Goal: Information Seeking & Learning: Learn about a topic

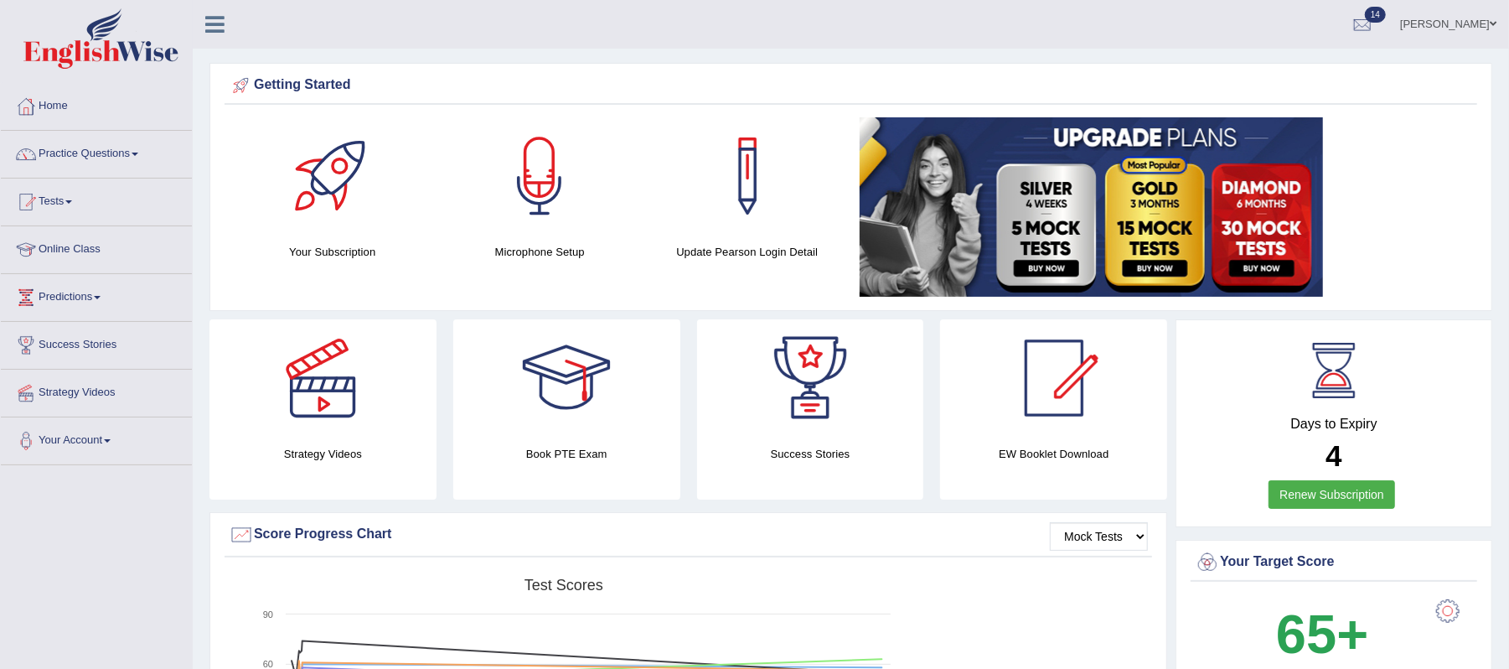
click at [144, 156] on link "Practice Questions" at bounding box center [96, 152] width 191 height 42
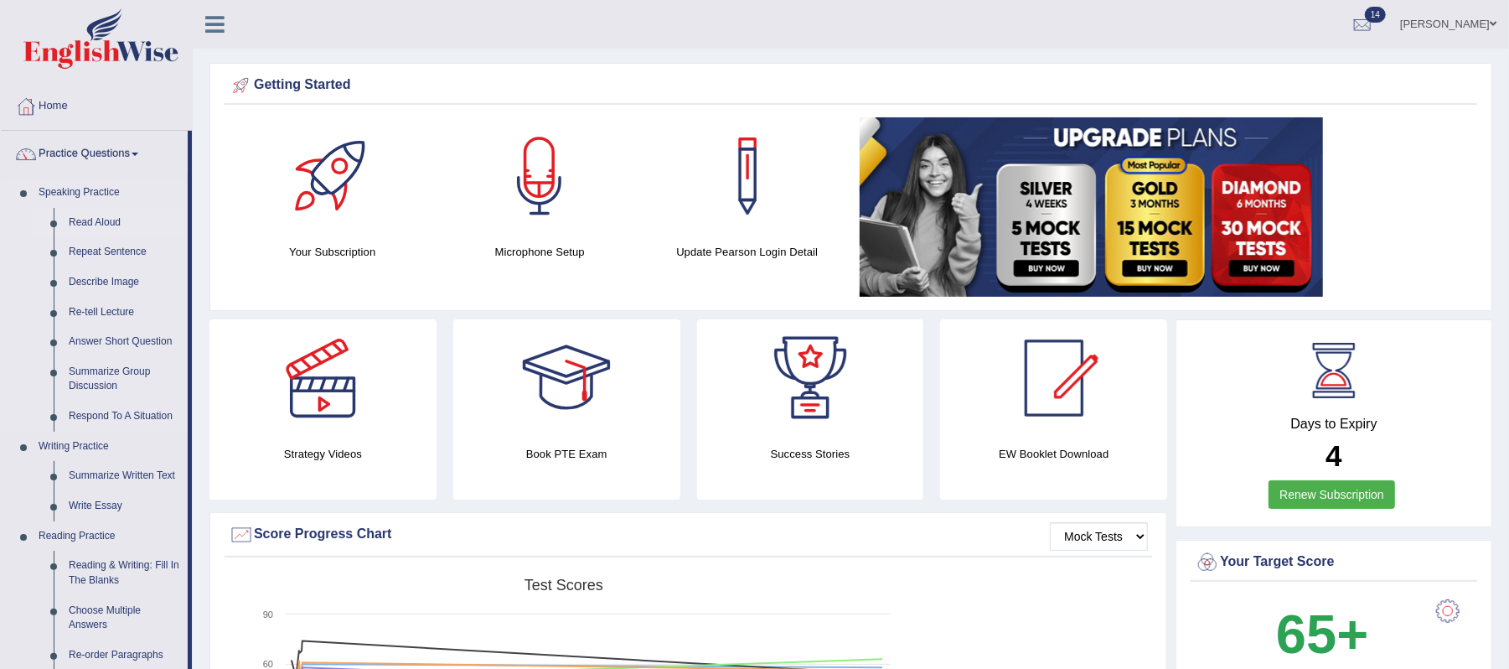
click at [111, 225] on link "Read Aloud" at bounding box center [124, 223] width 127 height 30
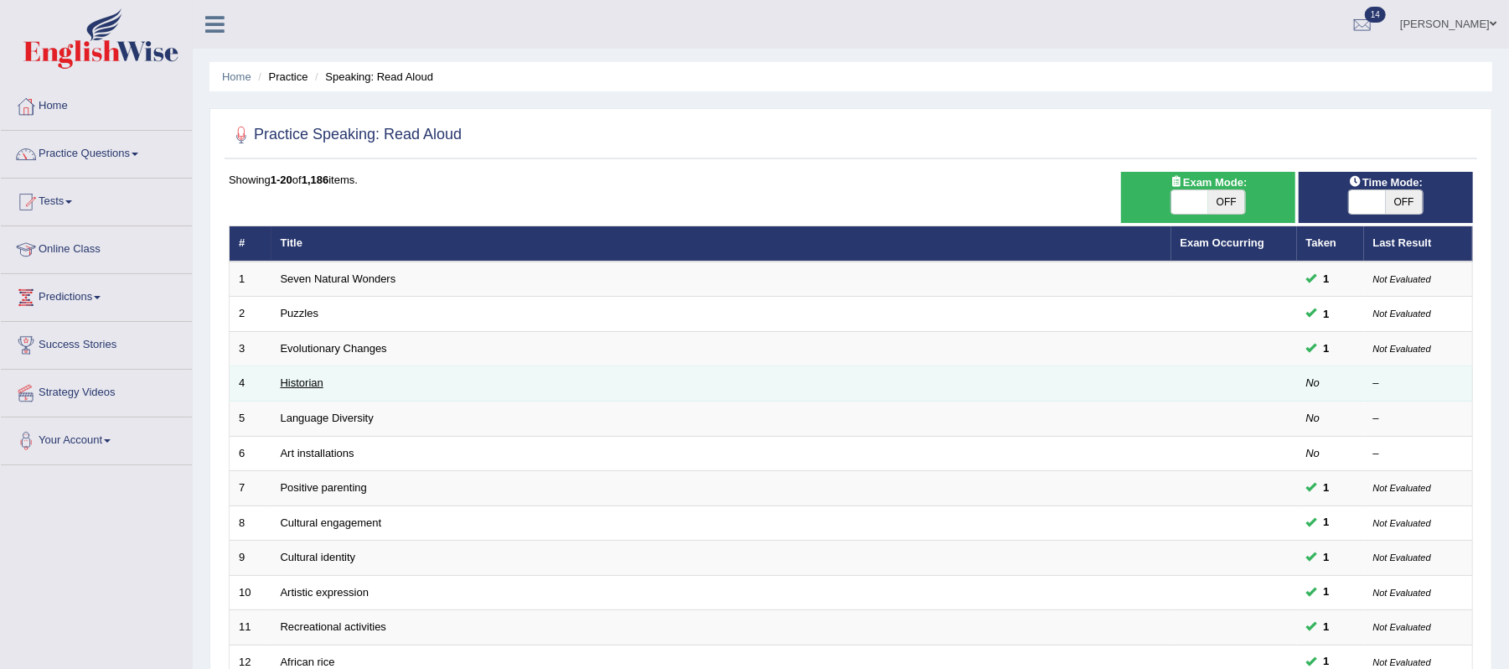
click at [297, 384] on link "Historian" at bounding box center [302, 382] width 43 height 13
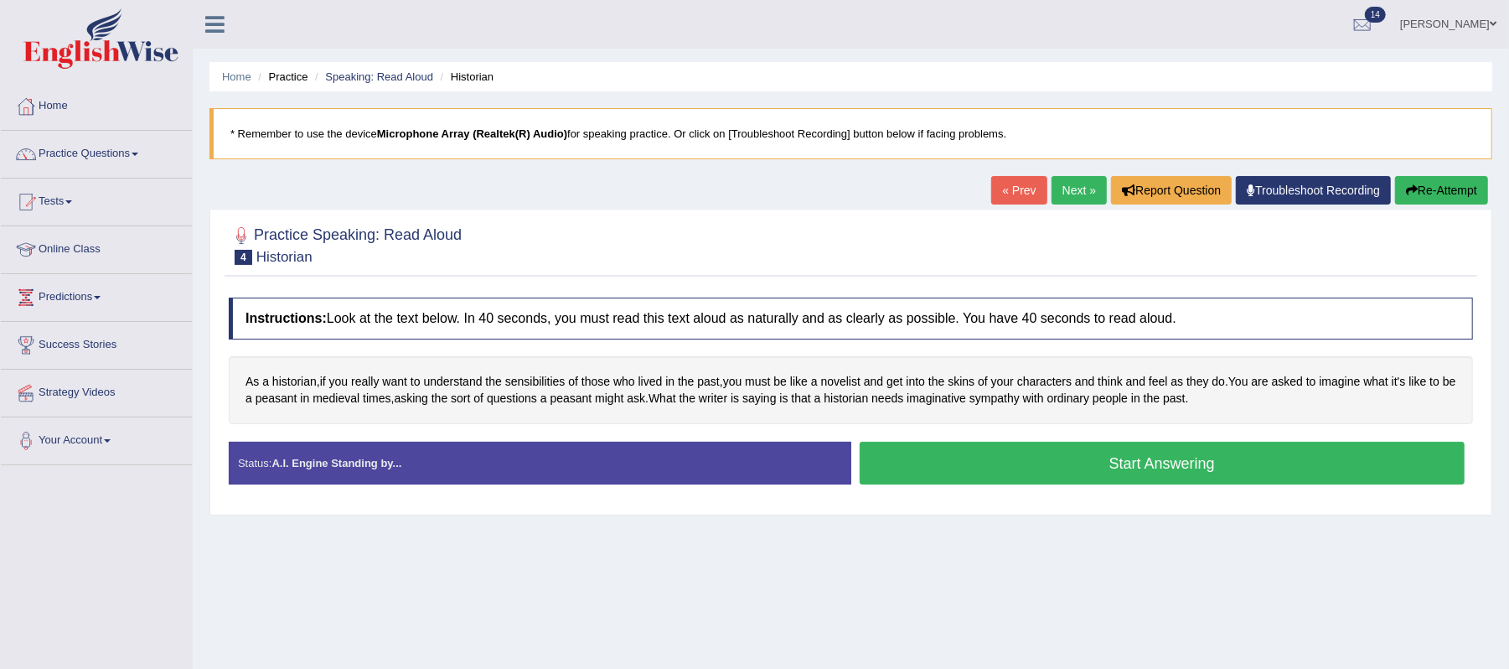
click at [1156, 460] on button "Start Answering" at bounding box center [1163, 463] width 606 height 43
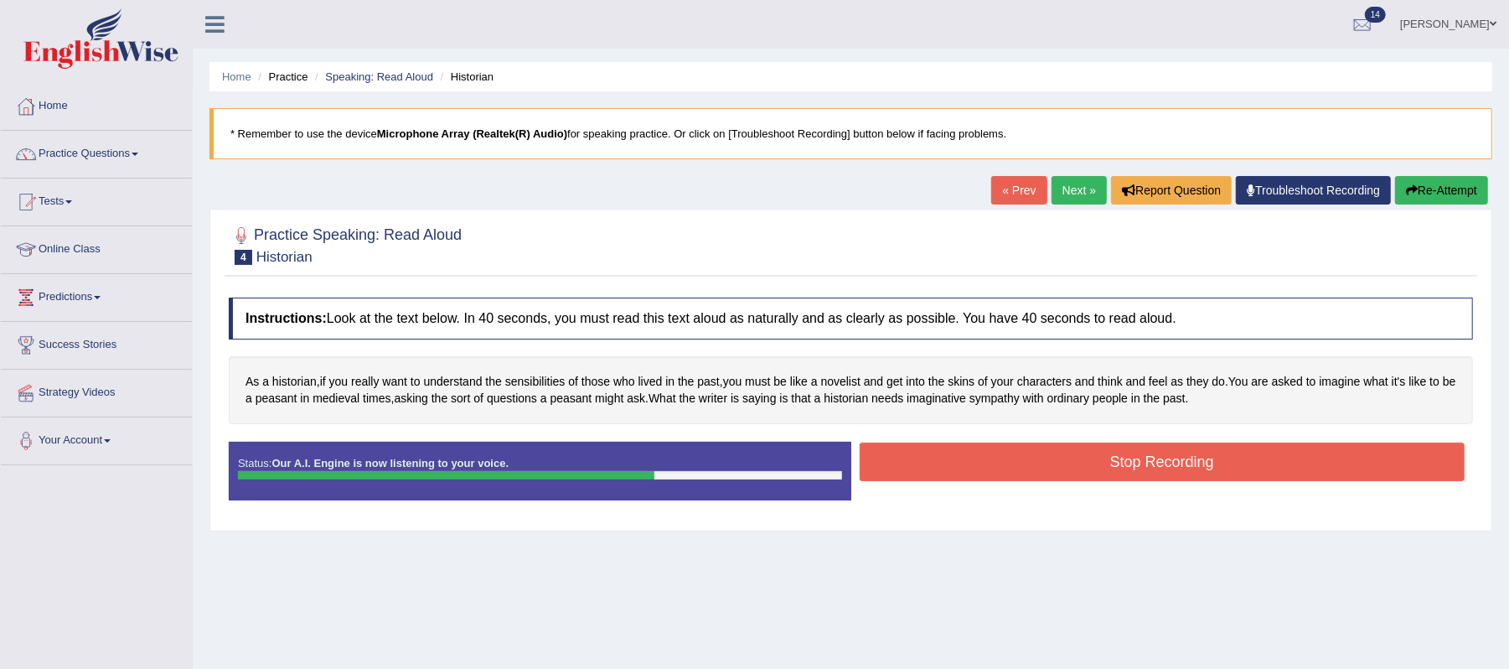
click at [1155, 467] on button "Stop Recording" at bounding box center [1163, 461] width 606 height 39
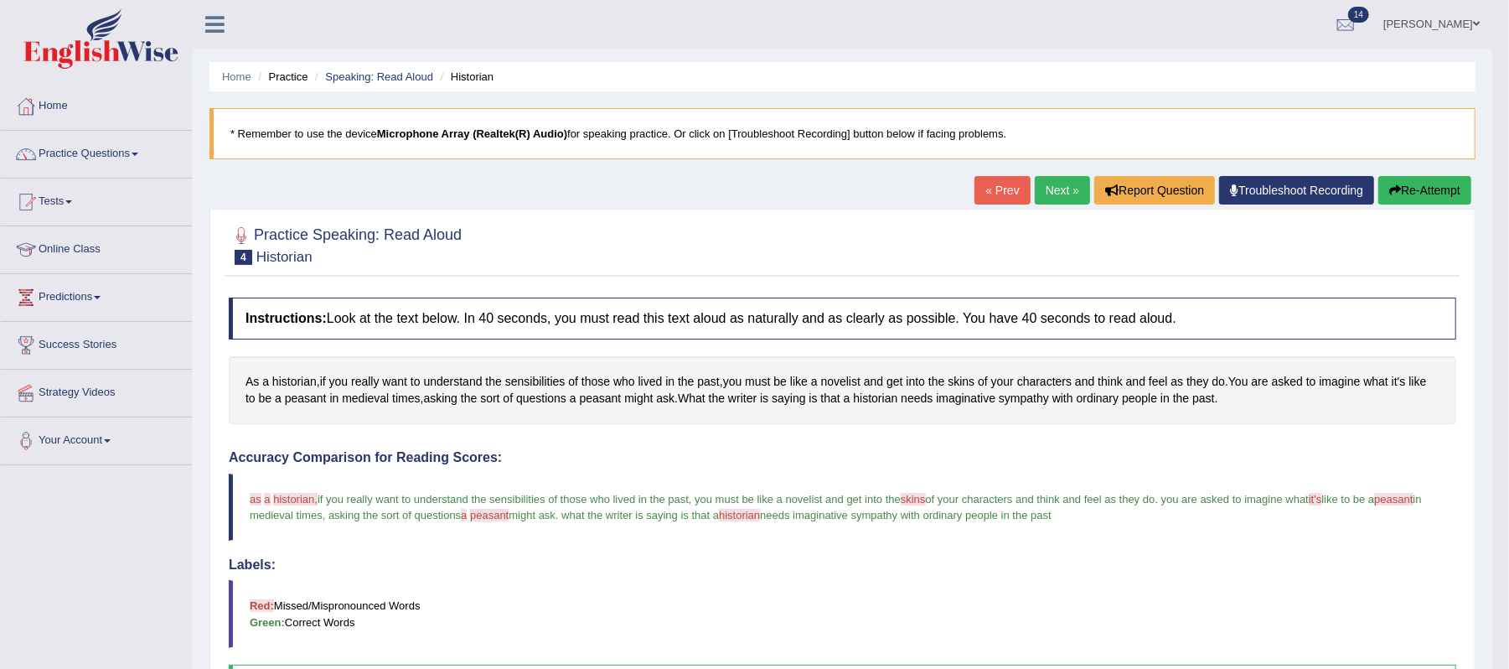
click at [1061, 189] on link "Next »" at bounding box center [1062, 190] width 55 height 28
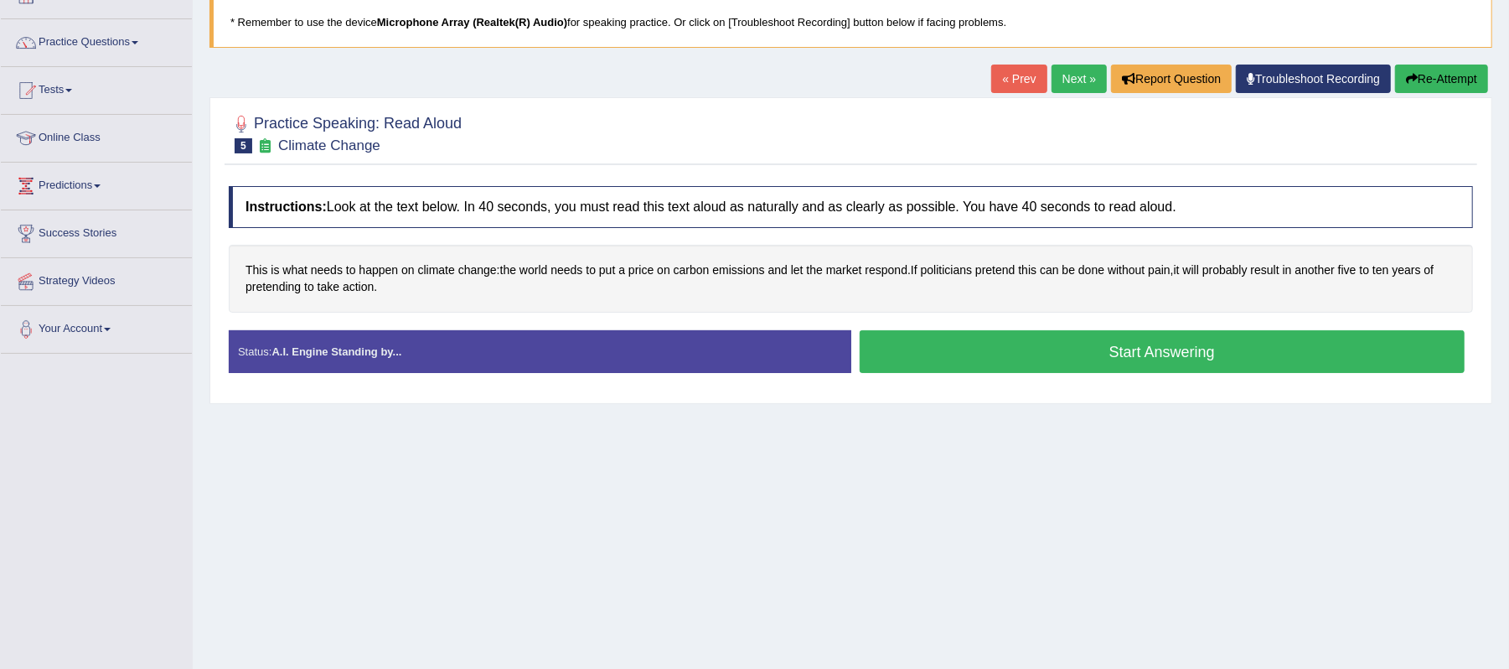
click at [1147, 343] on button "Start Answering" at bounding box center [1163, 351] width 606 height 43
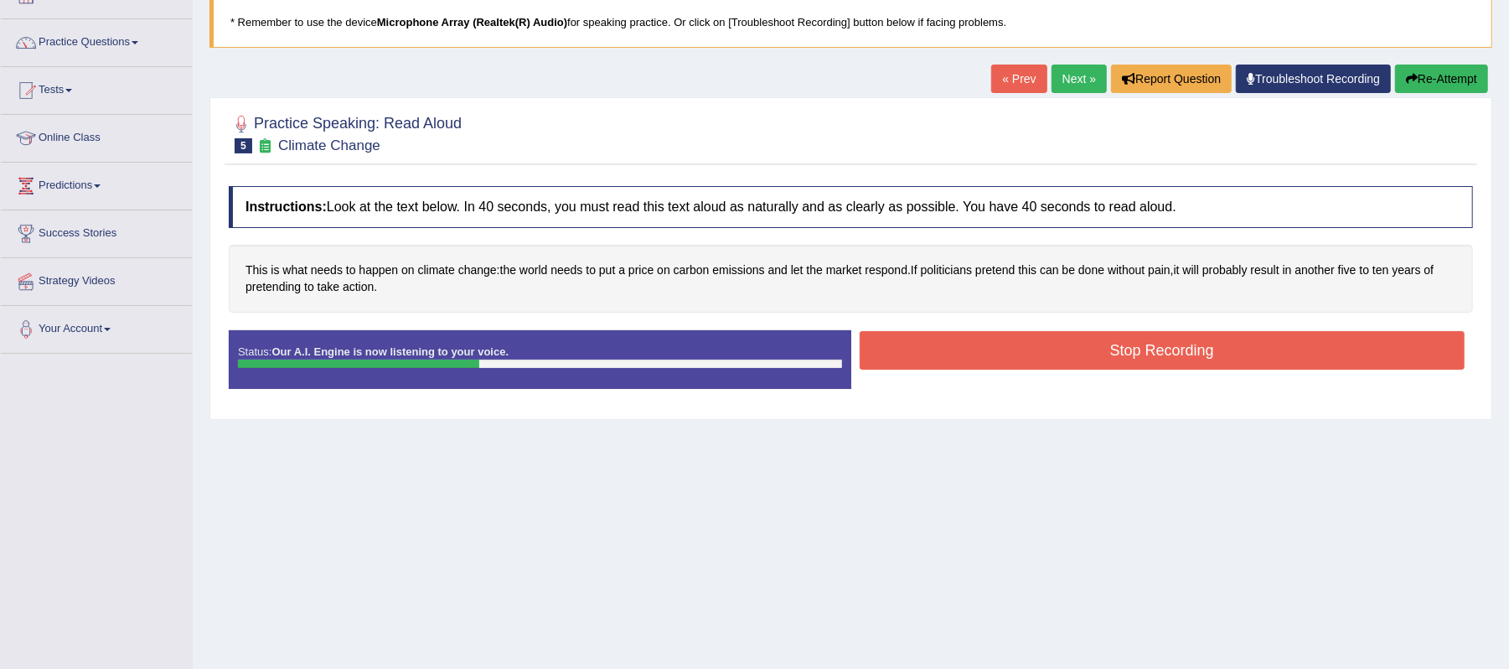
click at [1068, 353] on button "Stop Recording" at bounding box center [1163, 350] width 606 height 39
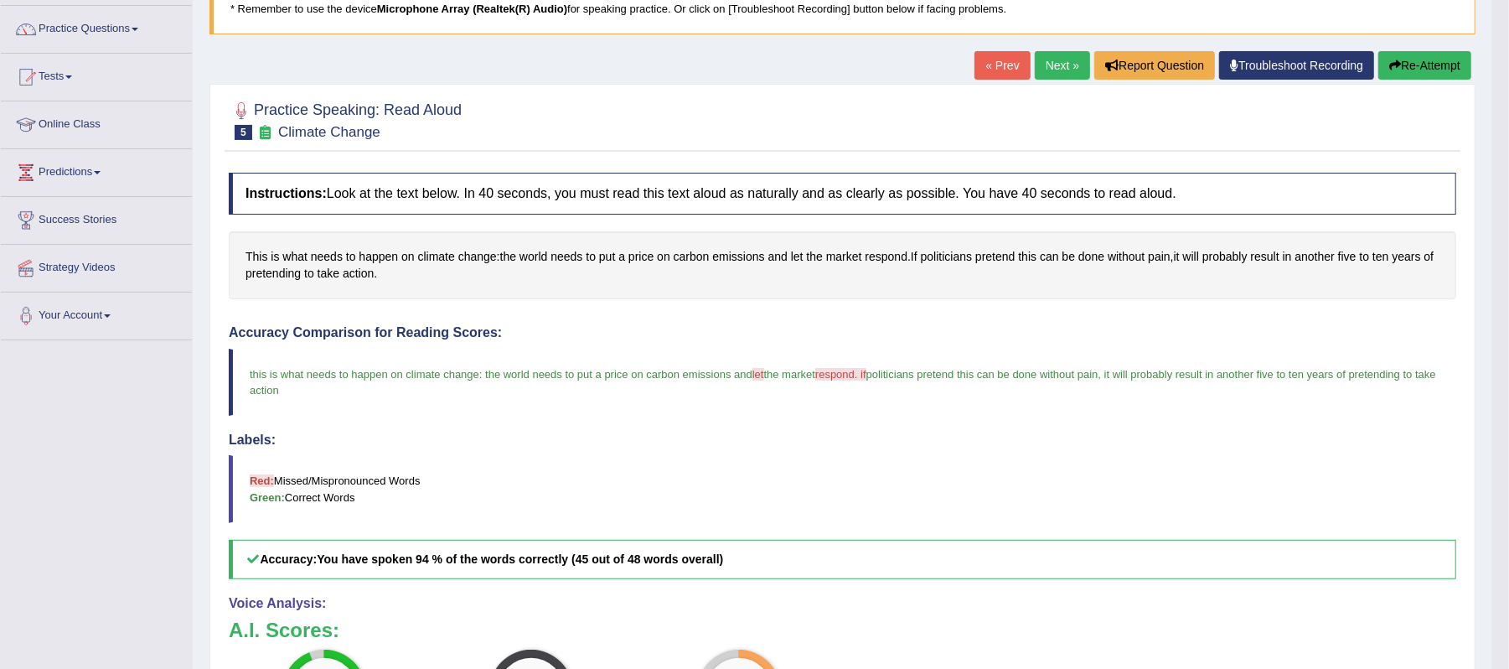
scroll to position [98, 0]
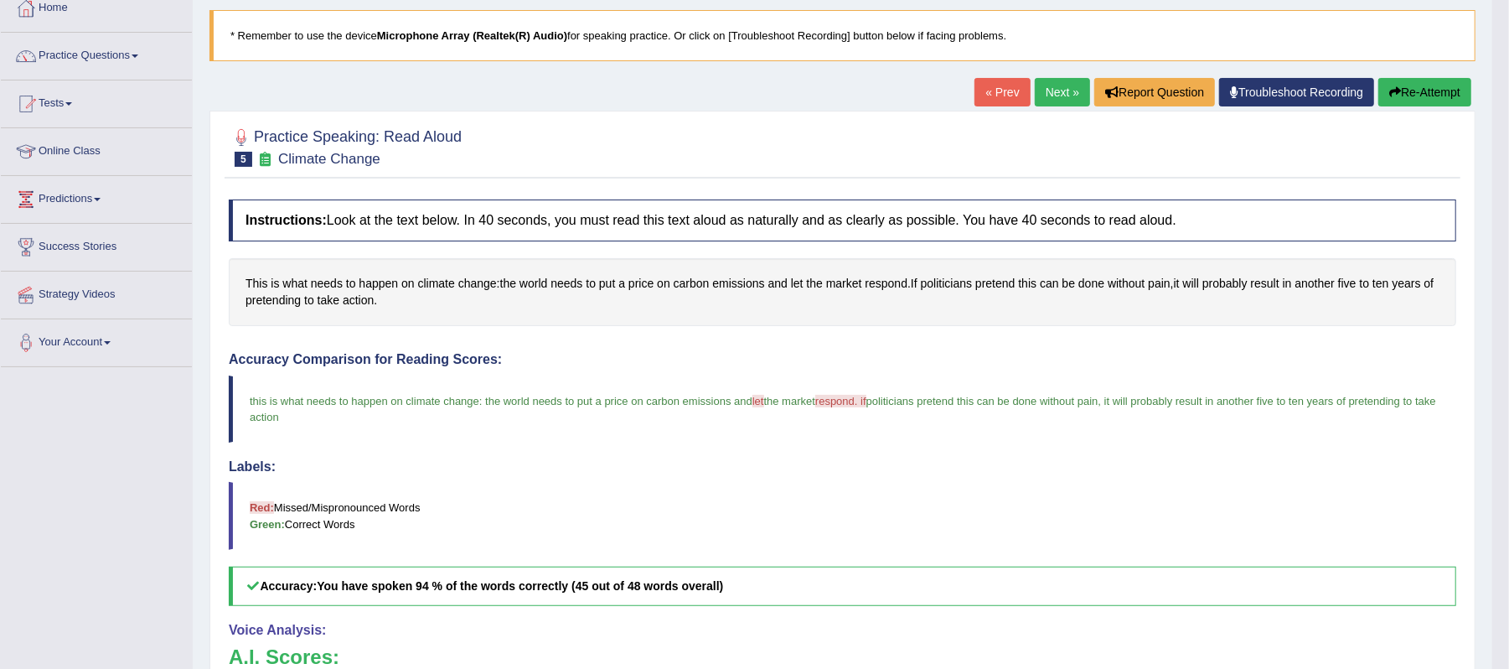
click at [1060, 95] on link "Next »" at bounding box center [1062, 92] width 55 height 28
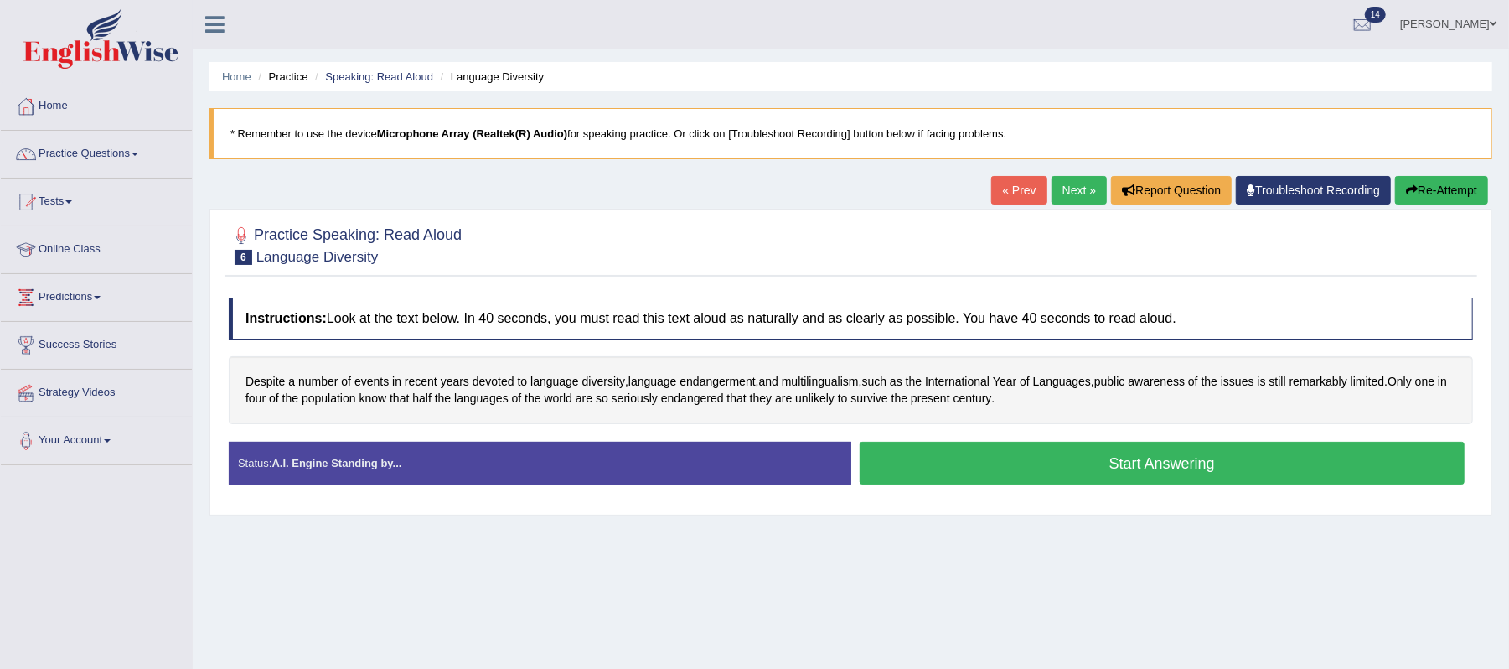
scroll to position [111, 0]
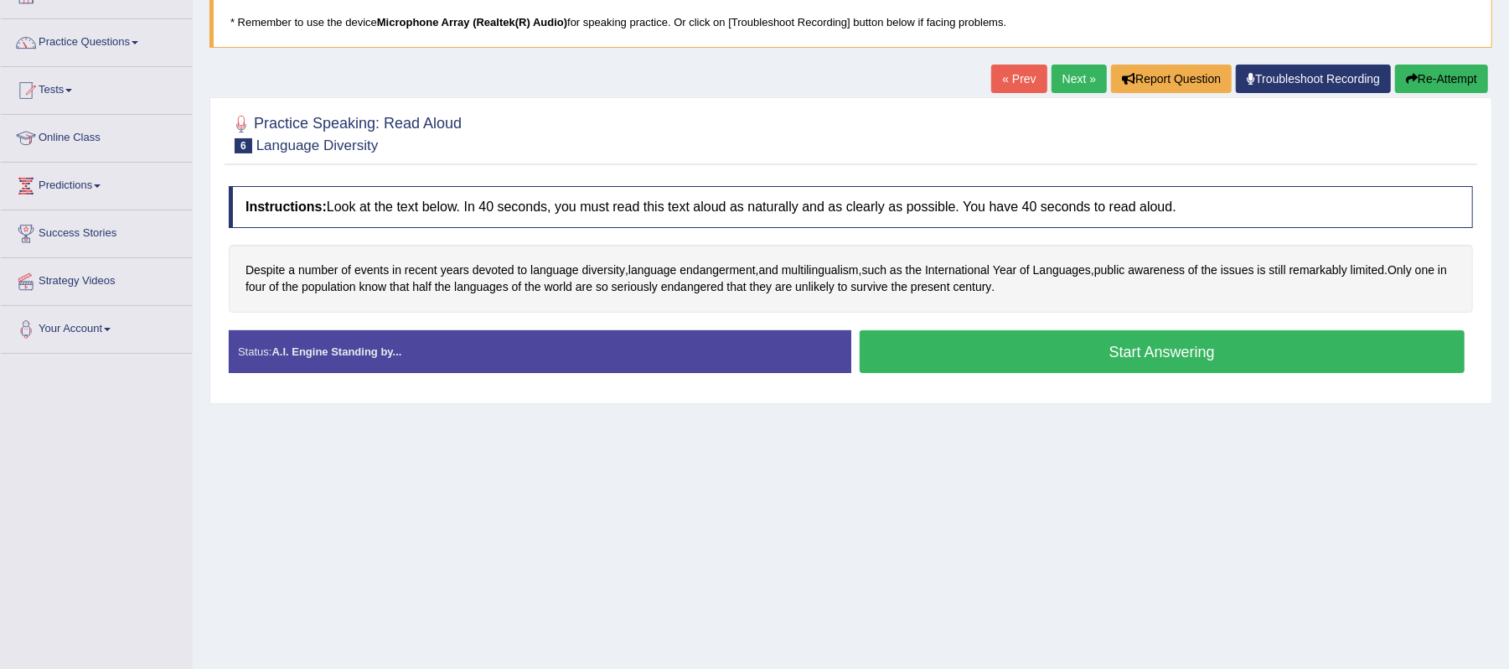
click at [1108, 352] on button "Start Answering" at bounding box center [1163, 351] width 606 height 43
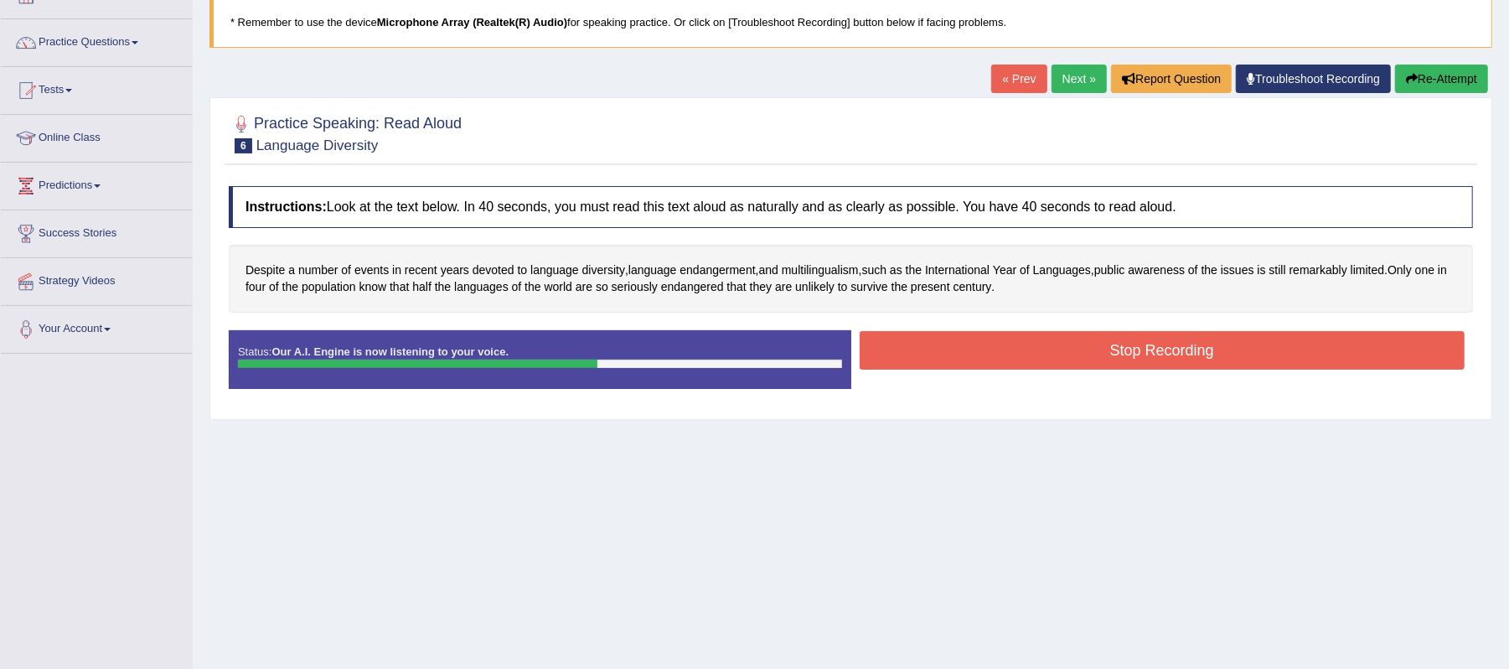
click at [1080, 359] on button "Stop Recording" at bounding box center [1163, 350] width 606 height 39
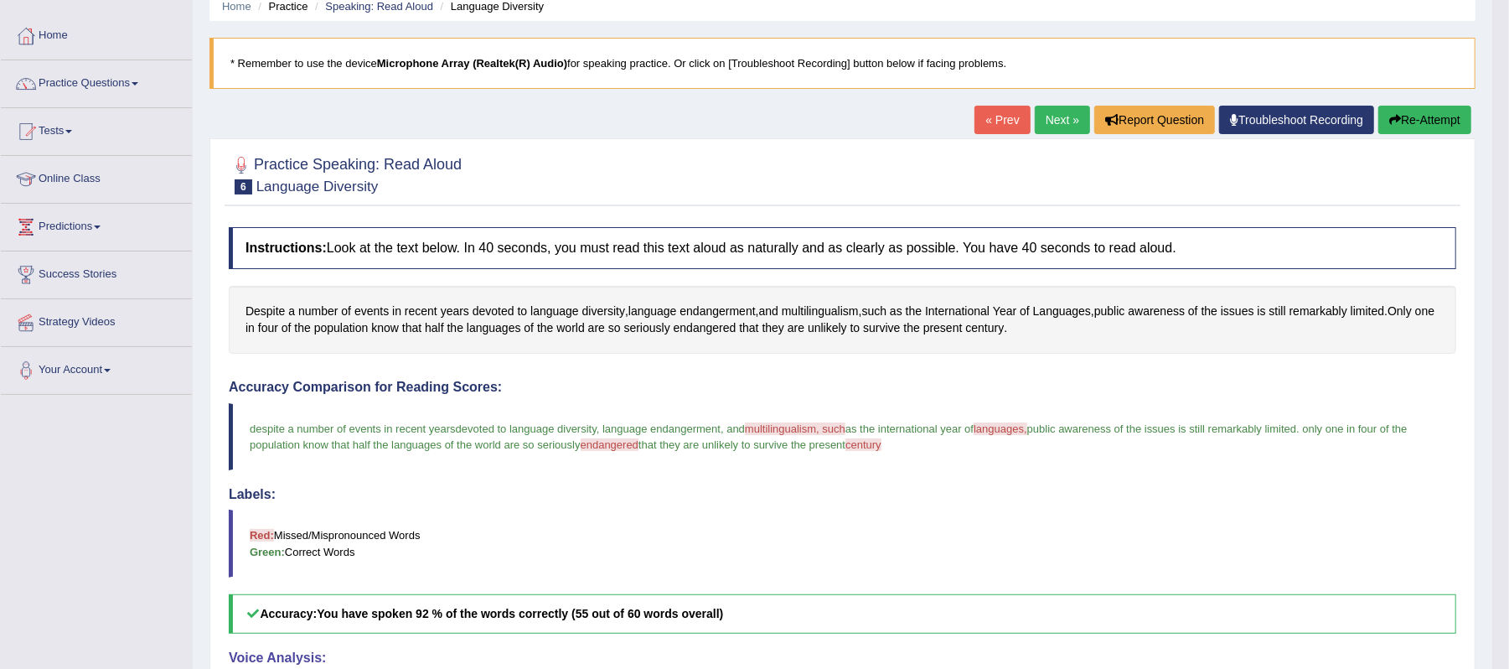
scroll to position [0, 0]
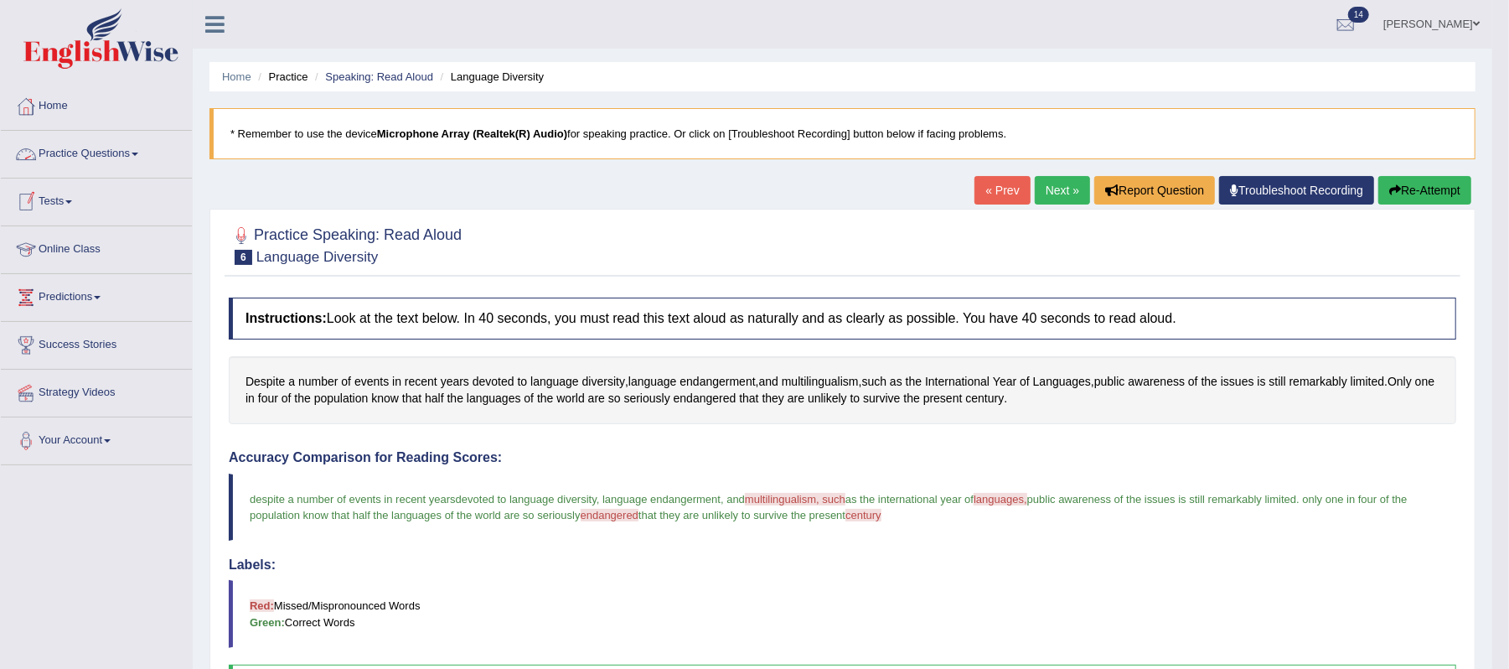
click at [141, 158] on link "Practice Questions" at bounding box center [96, 152] width 191 height 42
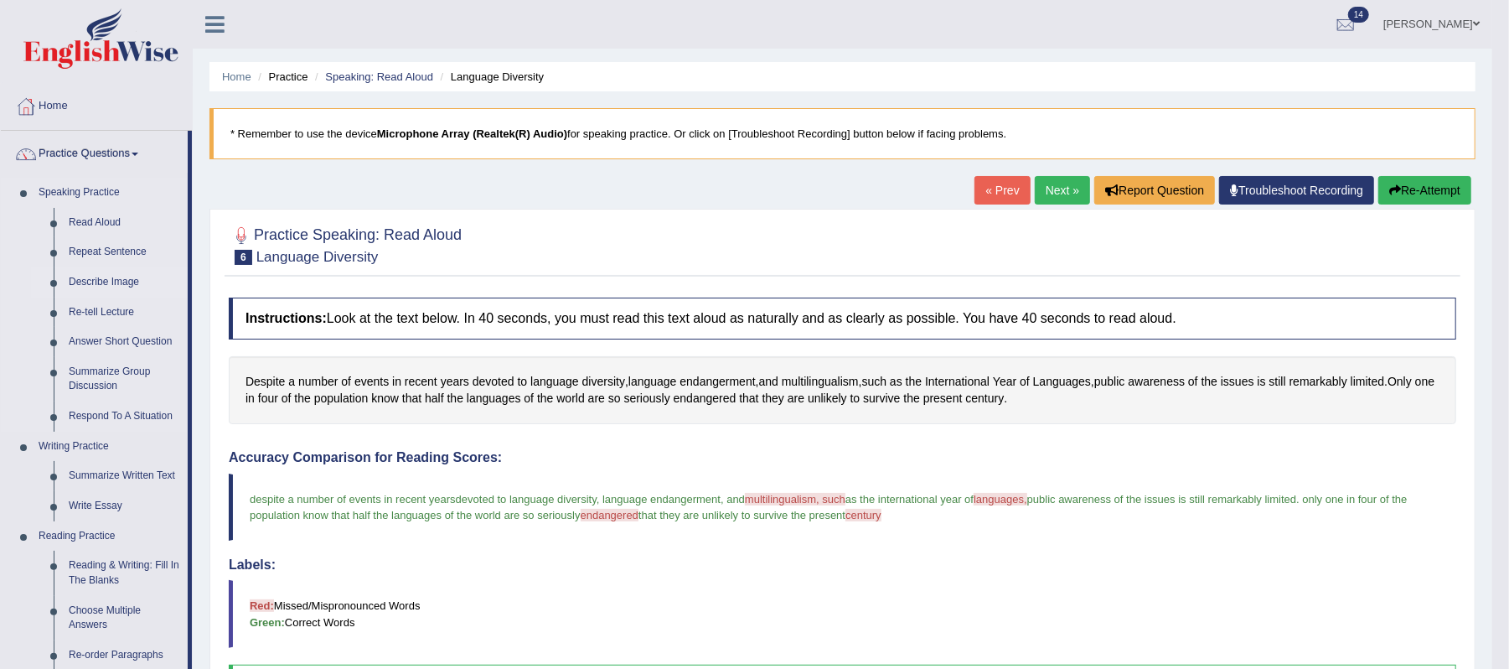
click at [92, 278] on link "Describe Image" at bounding box center [124, 282] width 127 height 30
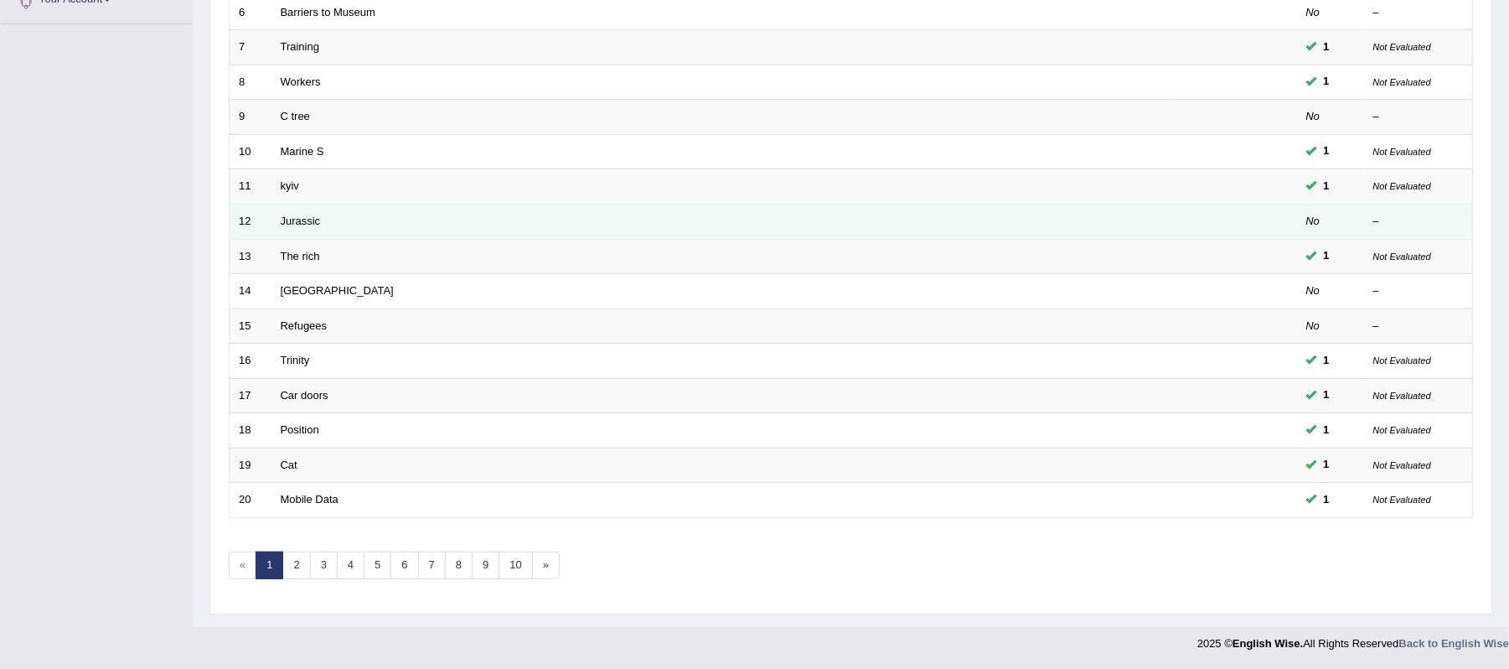
scroll to position [447, 0]
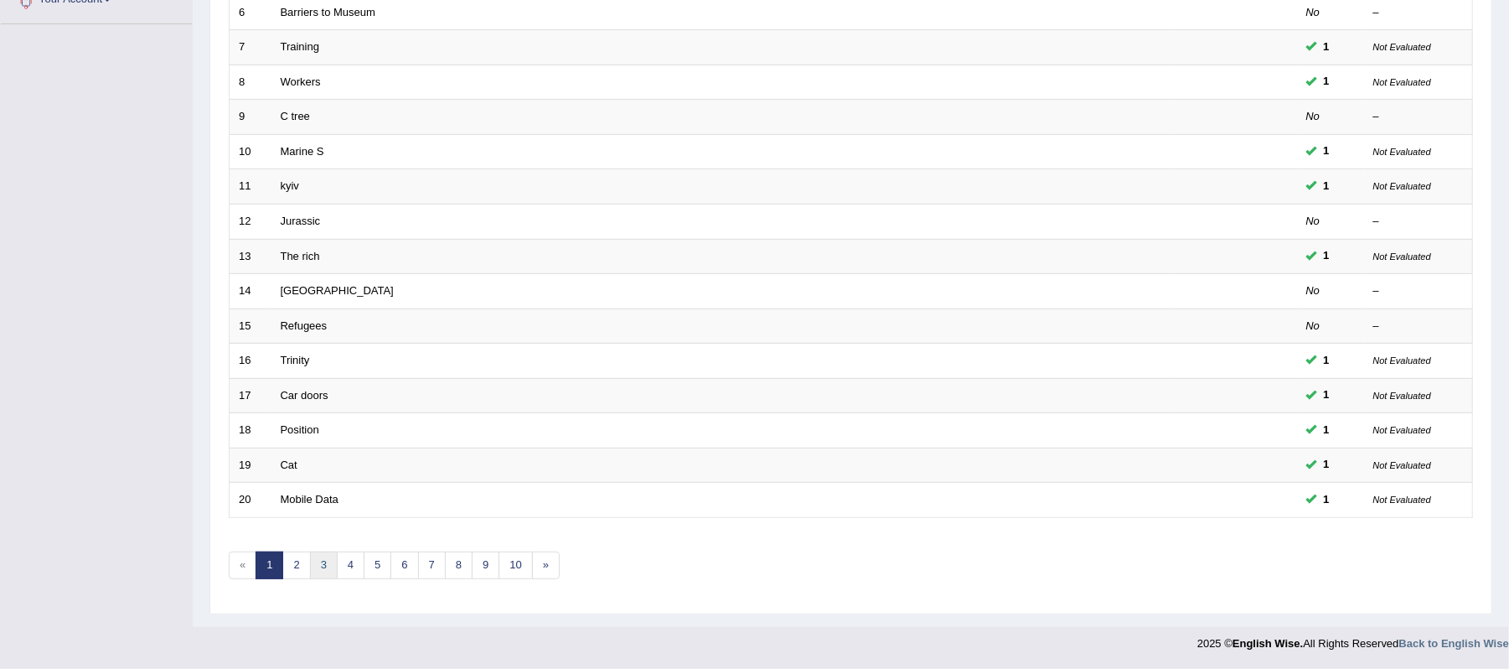
click at [318, 570] on link "3" at bounding box center [324, 565] width 28 height 28
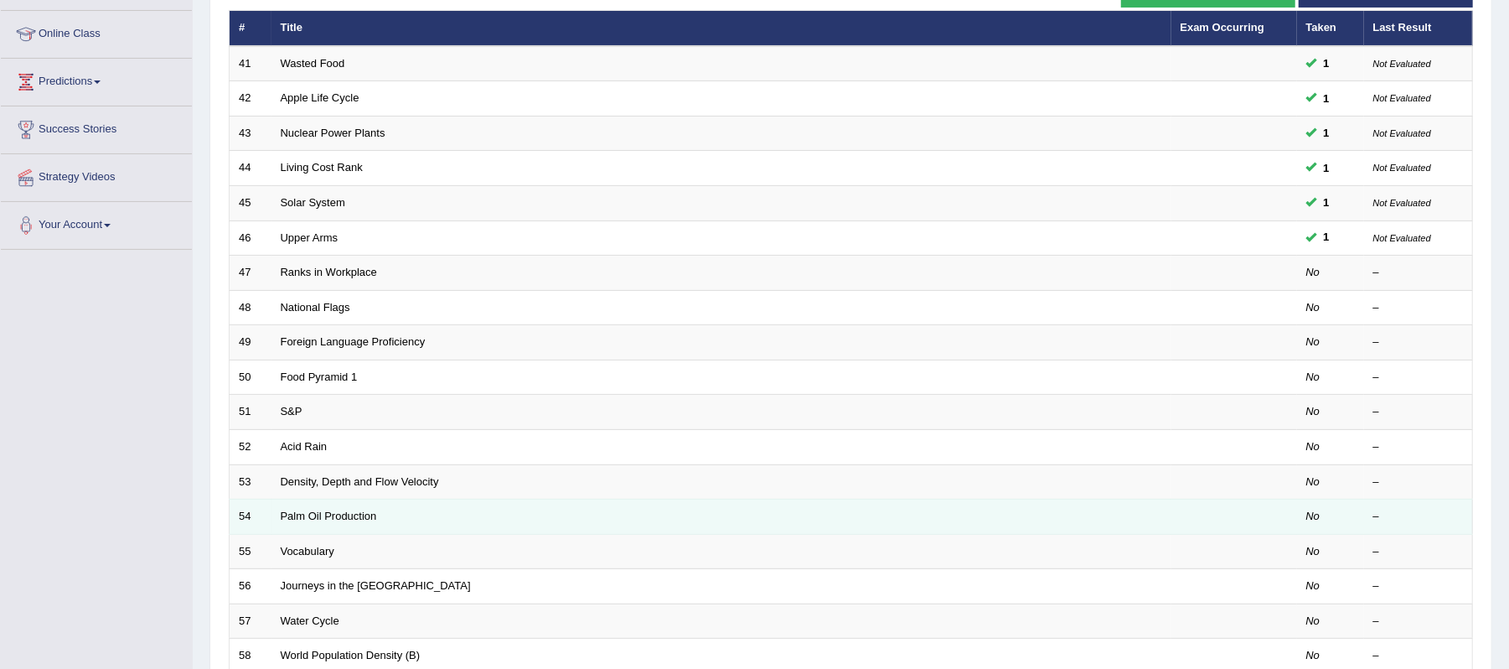
scroll to position [223, 0]
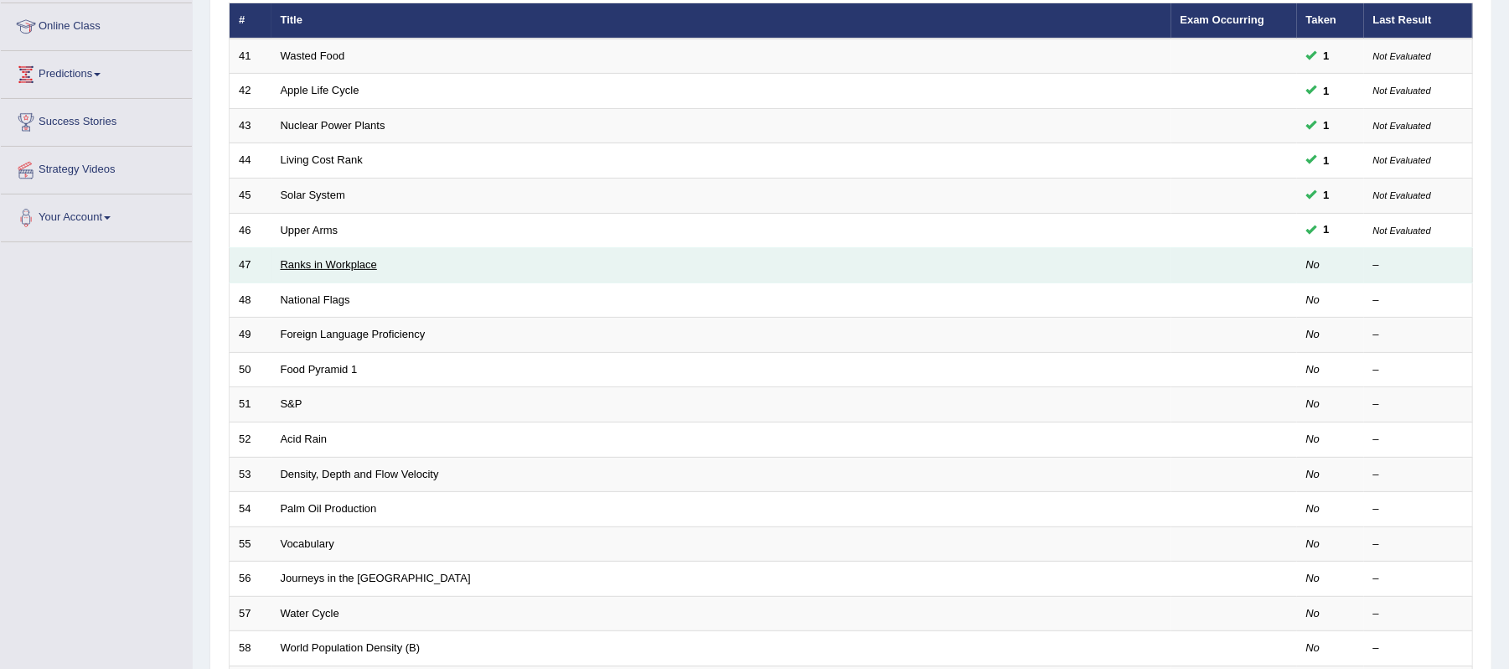
click at [334, 260] on link "Ranks in Workplace" at bounding box center [329, 264] width 96 height 13
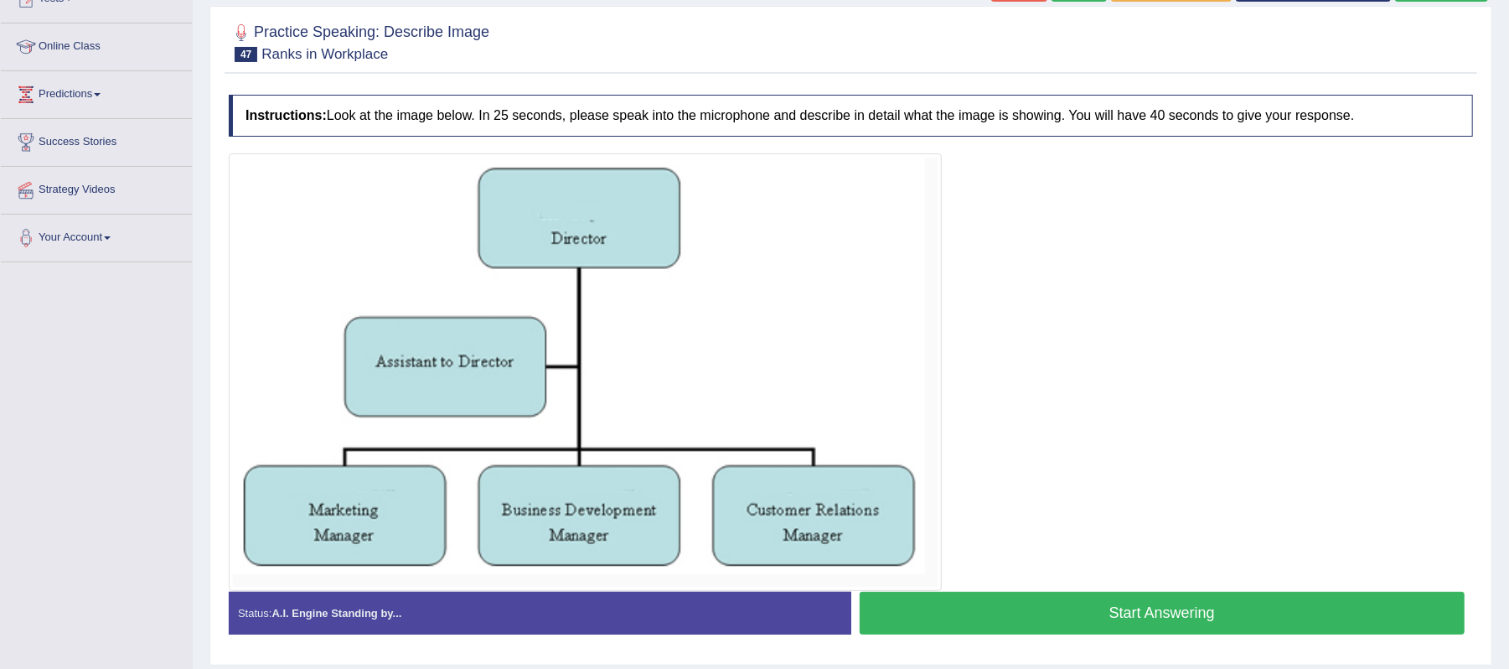
scroll to position [223, 0]
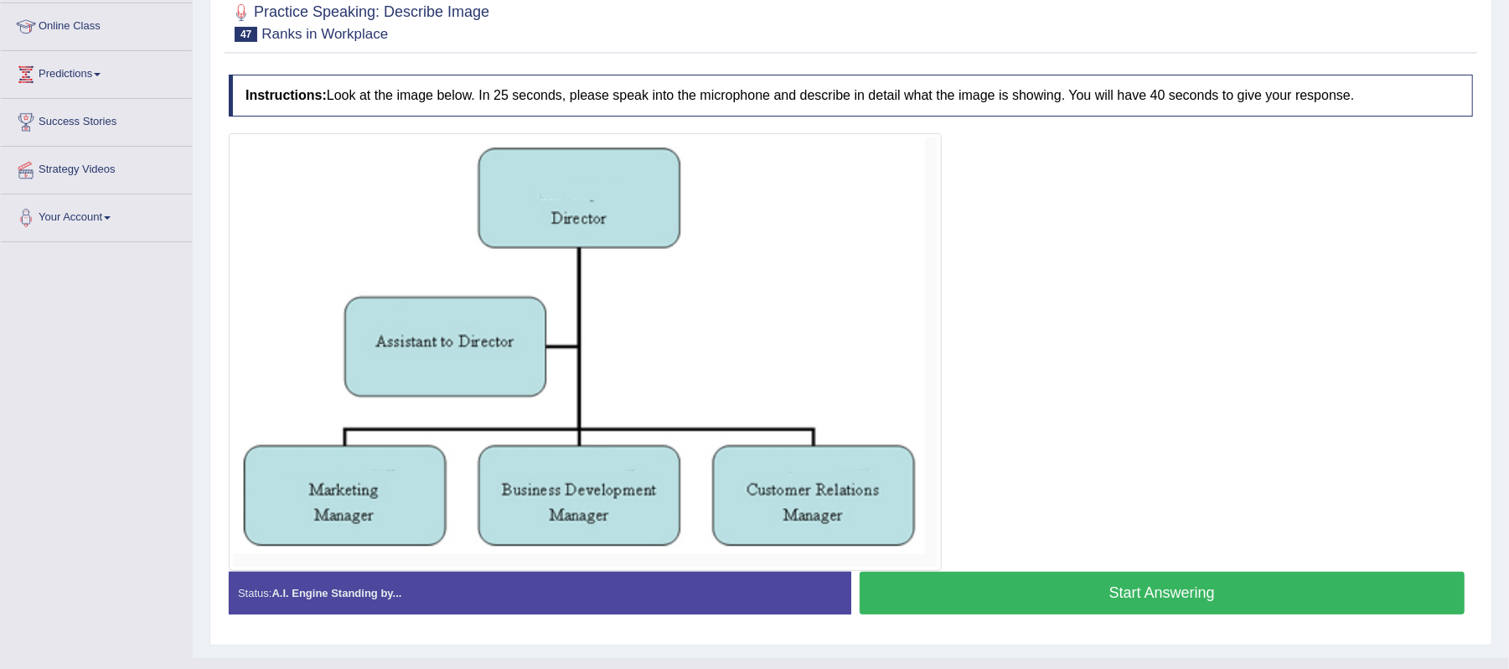
click at [1135, 594] on button "Start Answering" at bounding box center [1163, 593] width 606 height 43
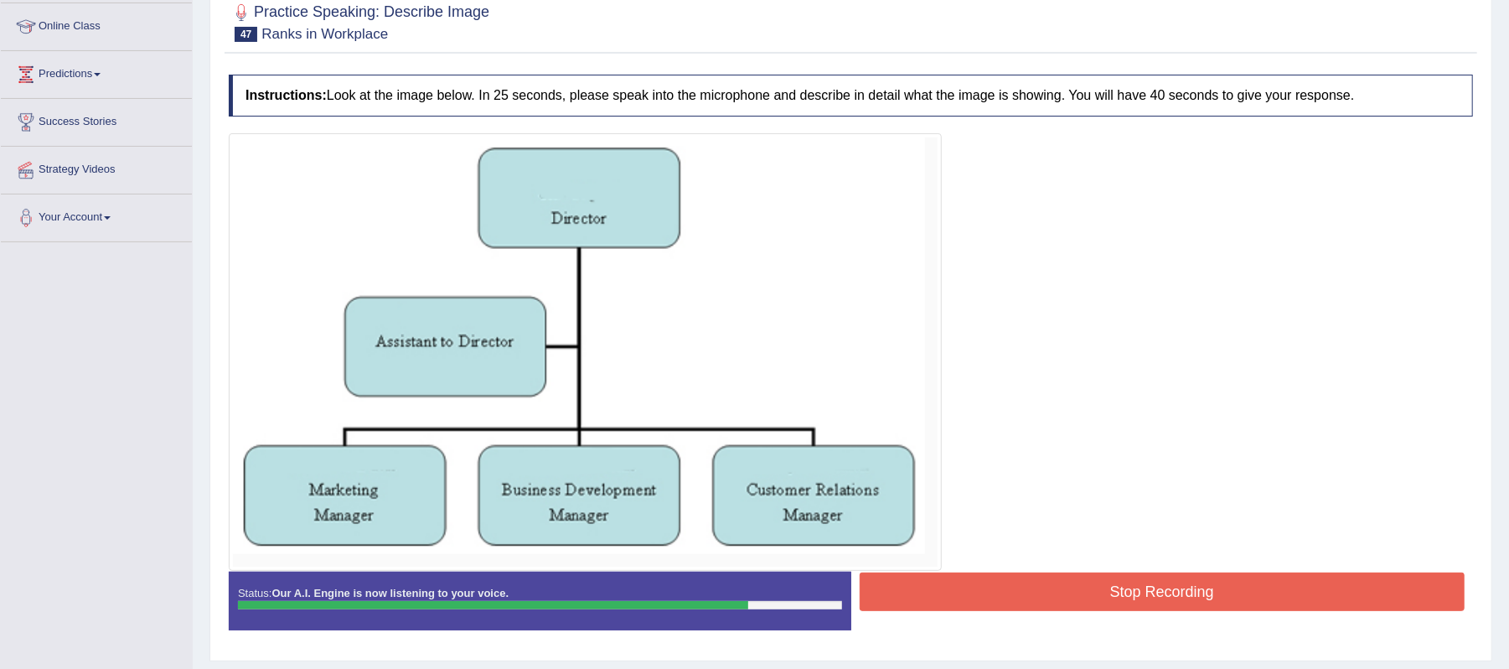
click at [1063, 603] on button "Stop Recording" at bounding box center [1163, 591] width 606 height 39
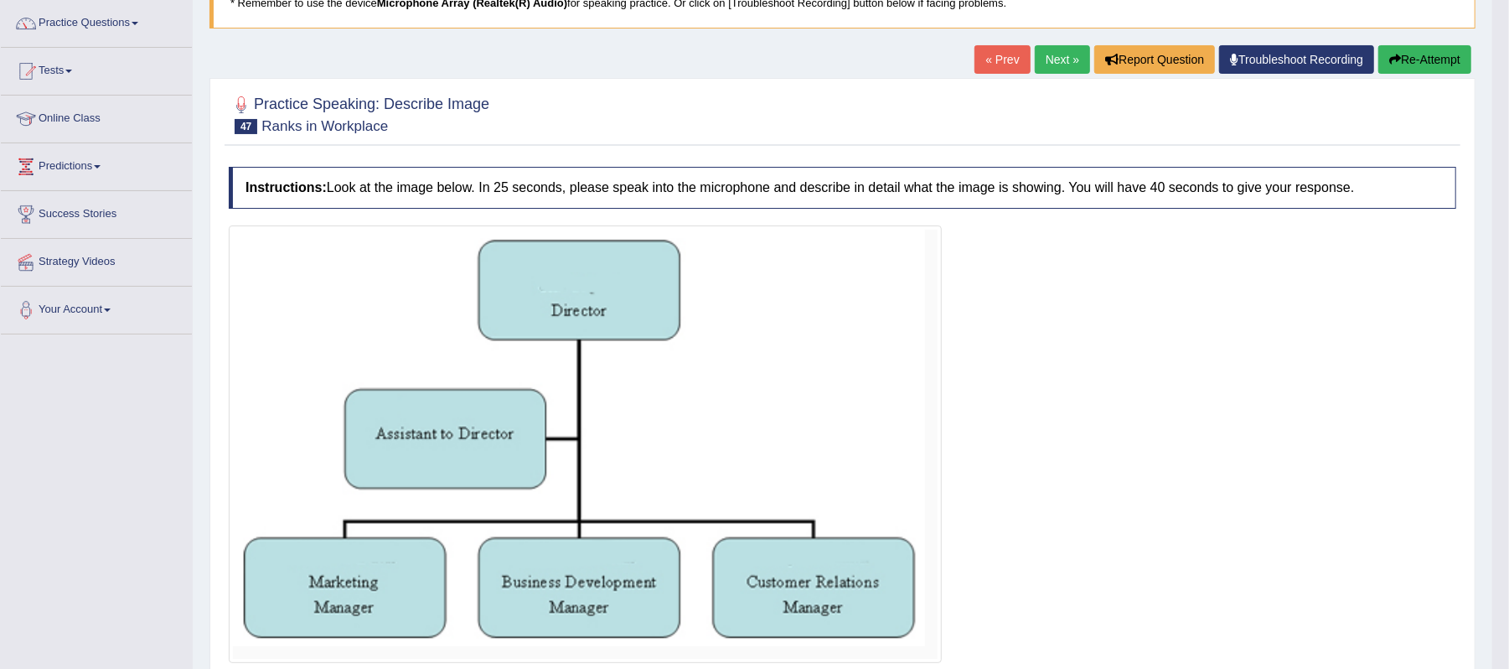
scroll to position [111, 0]
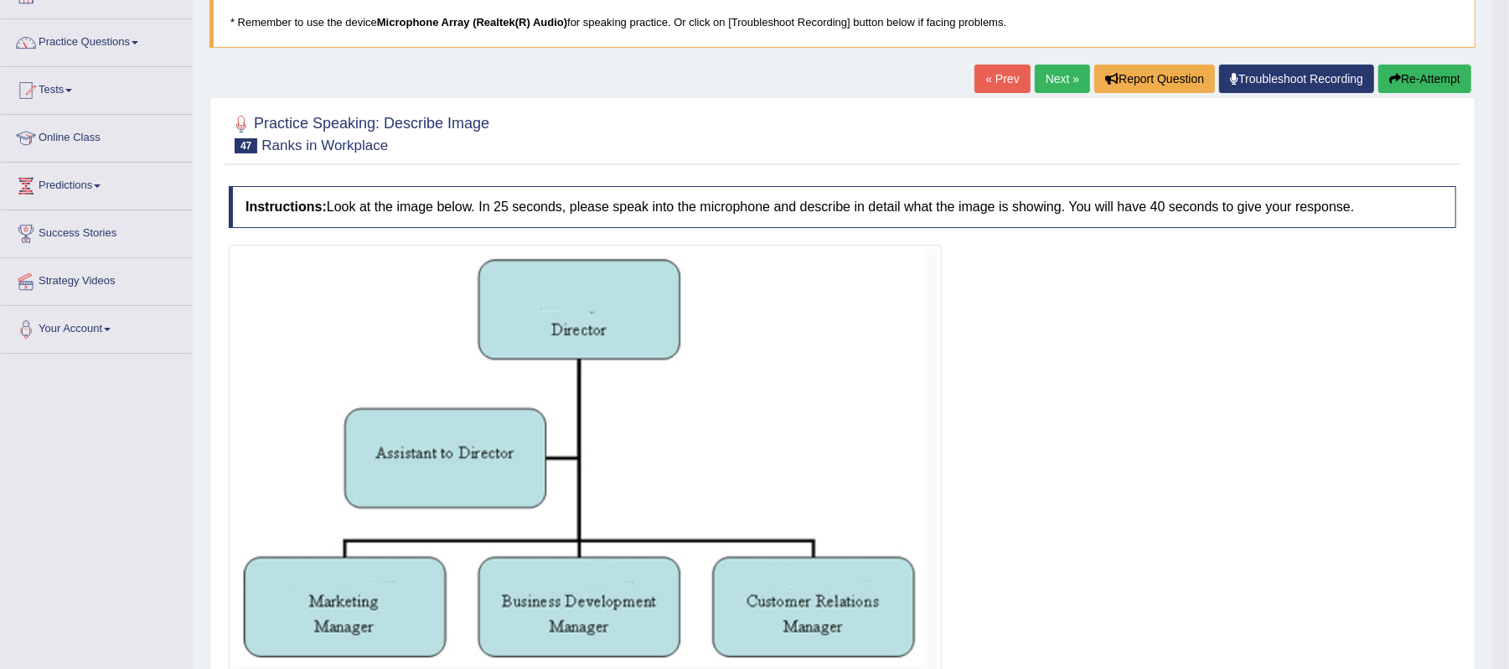
click at [1047, 75] on link "Next »" at bounding box center [1062, 79] width 55 height 28
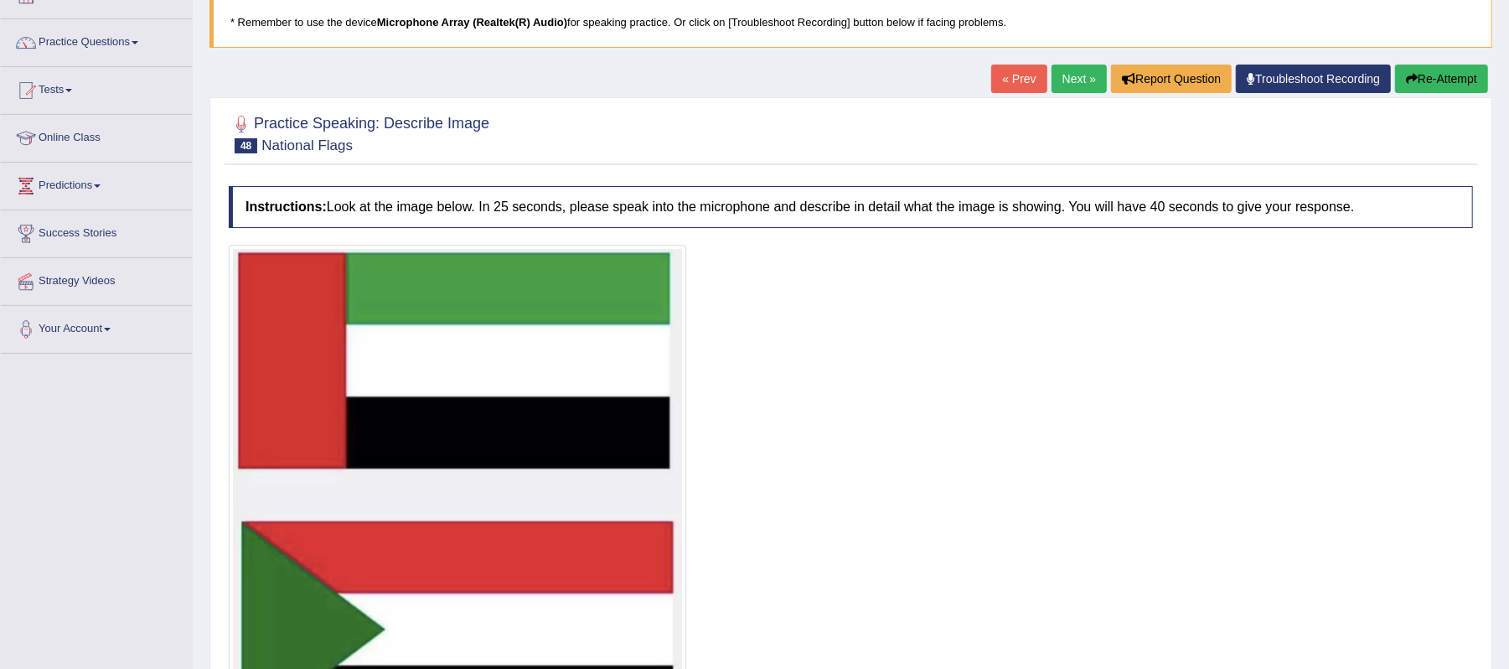
click at [1063, 78] on link "Next »" at bounding box center [1079, 79] width 55 height 28
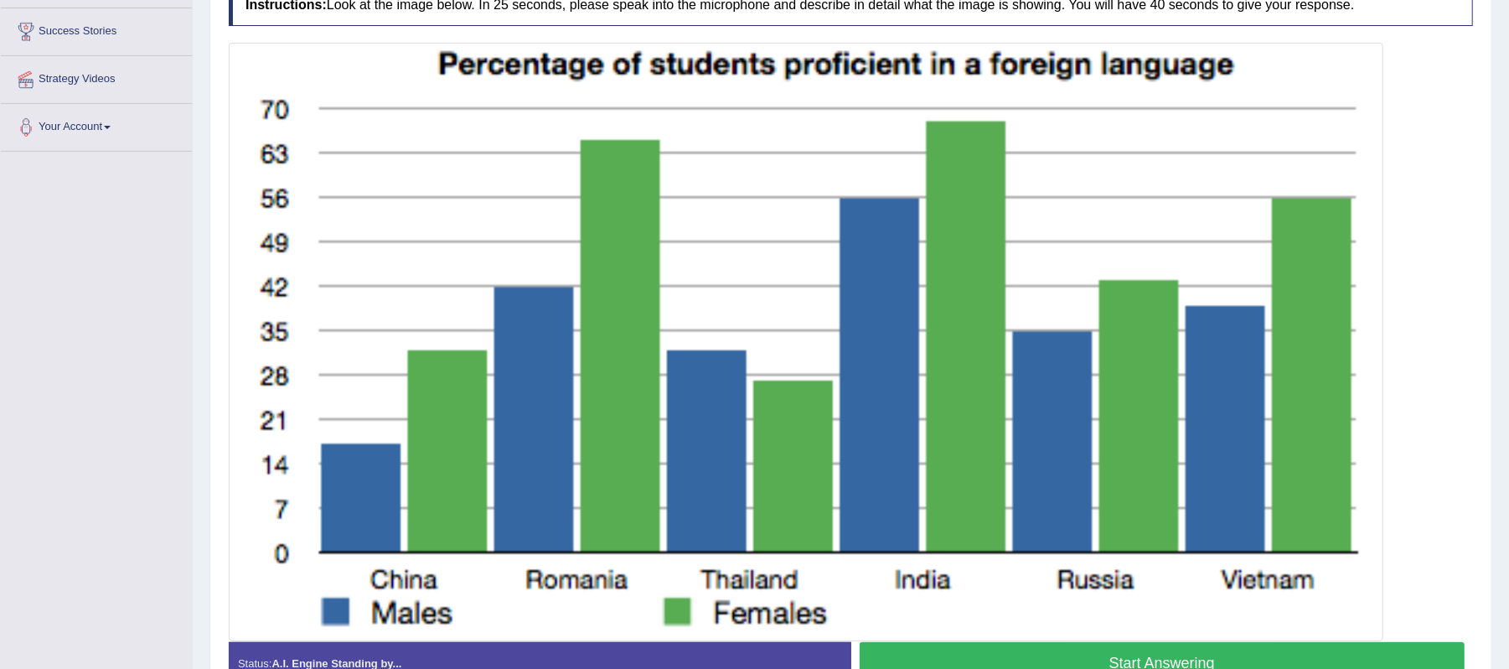
scroll to position [350, 0]
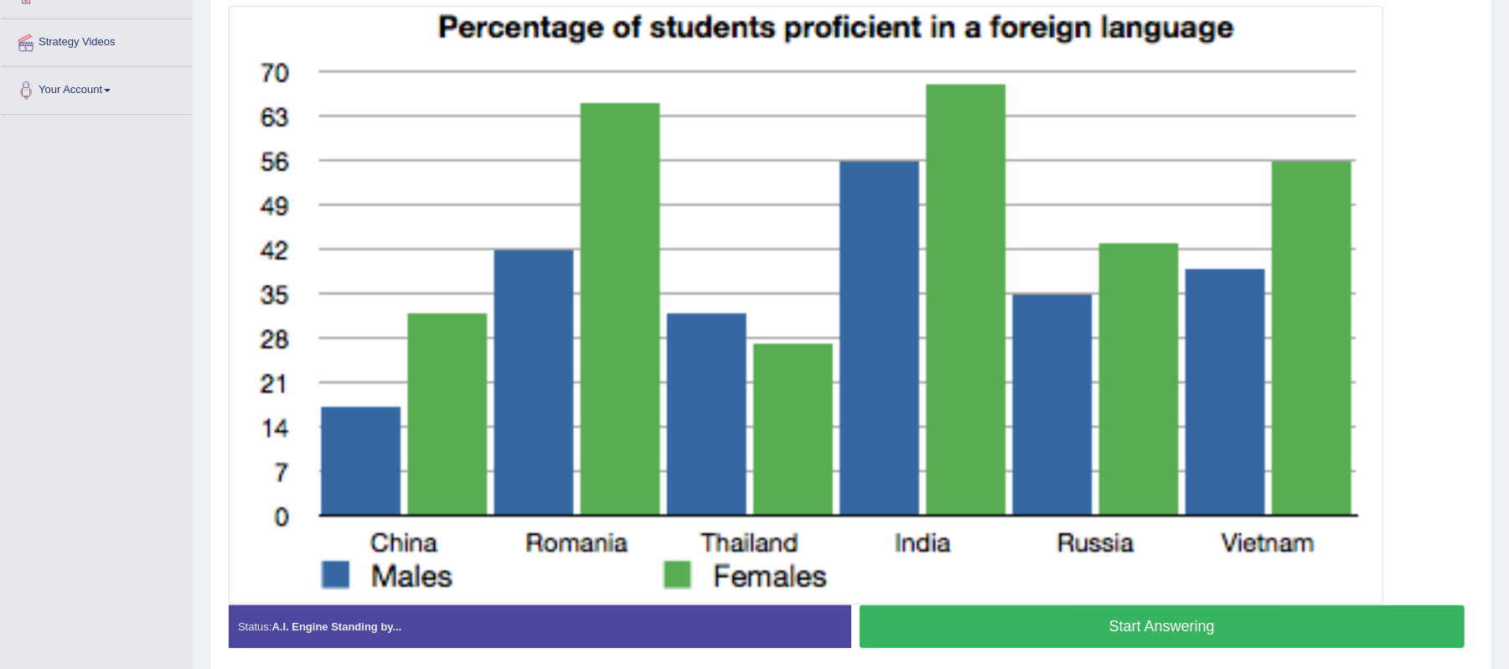
click at [1150, 632] on button "Start Answering" at bounding box center [1163, 626] width 606 height 43
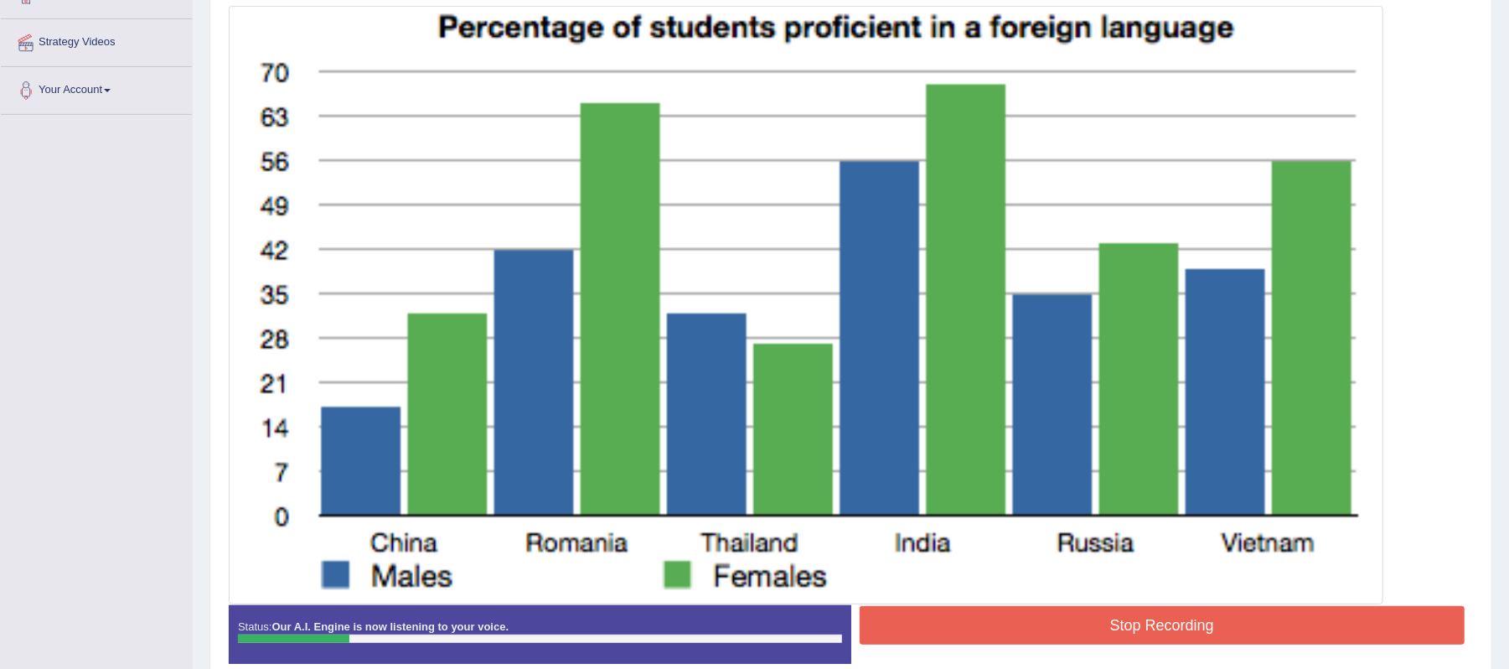
click at [1130, 624] on button "Stop Recording" at bounding box center [1163, 625] width 606 height 39
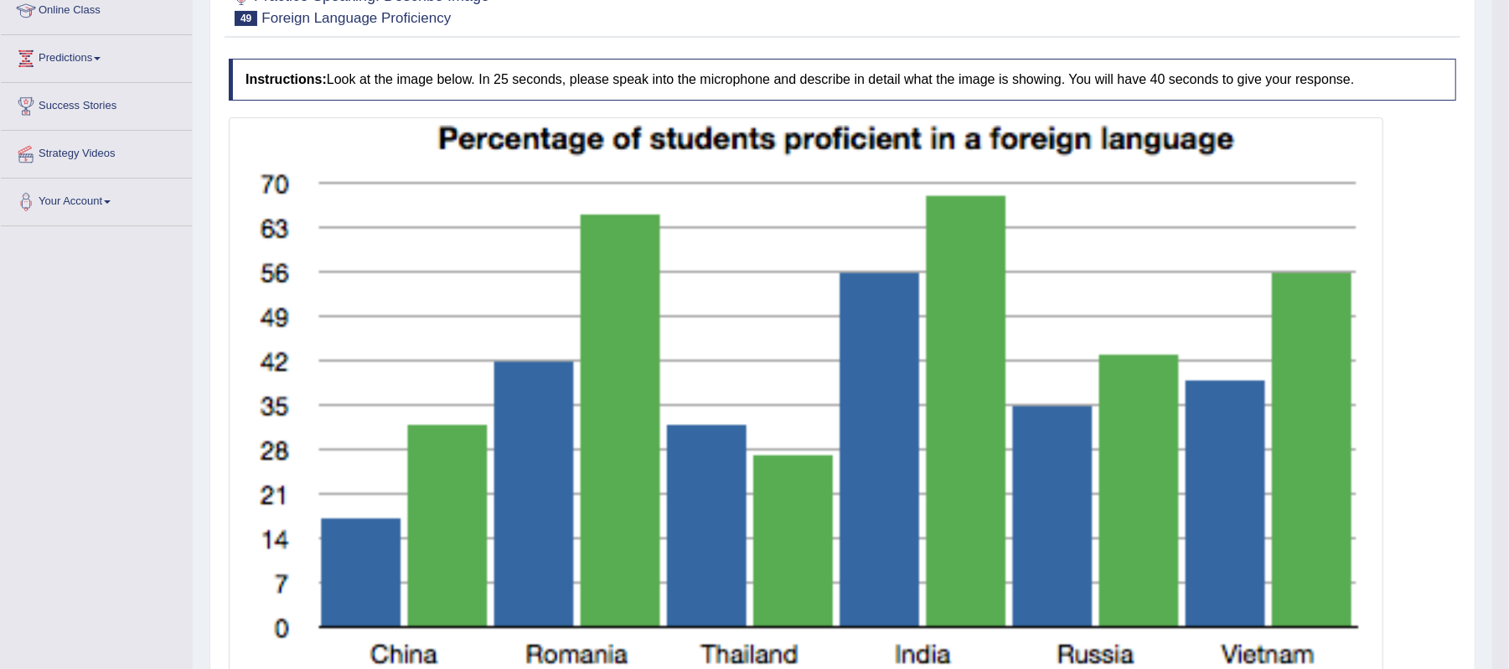
scroll to position [127, 0]
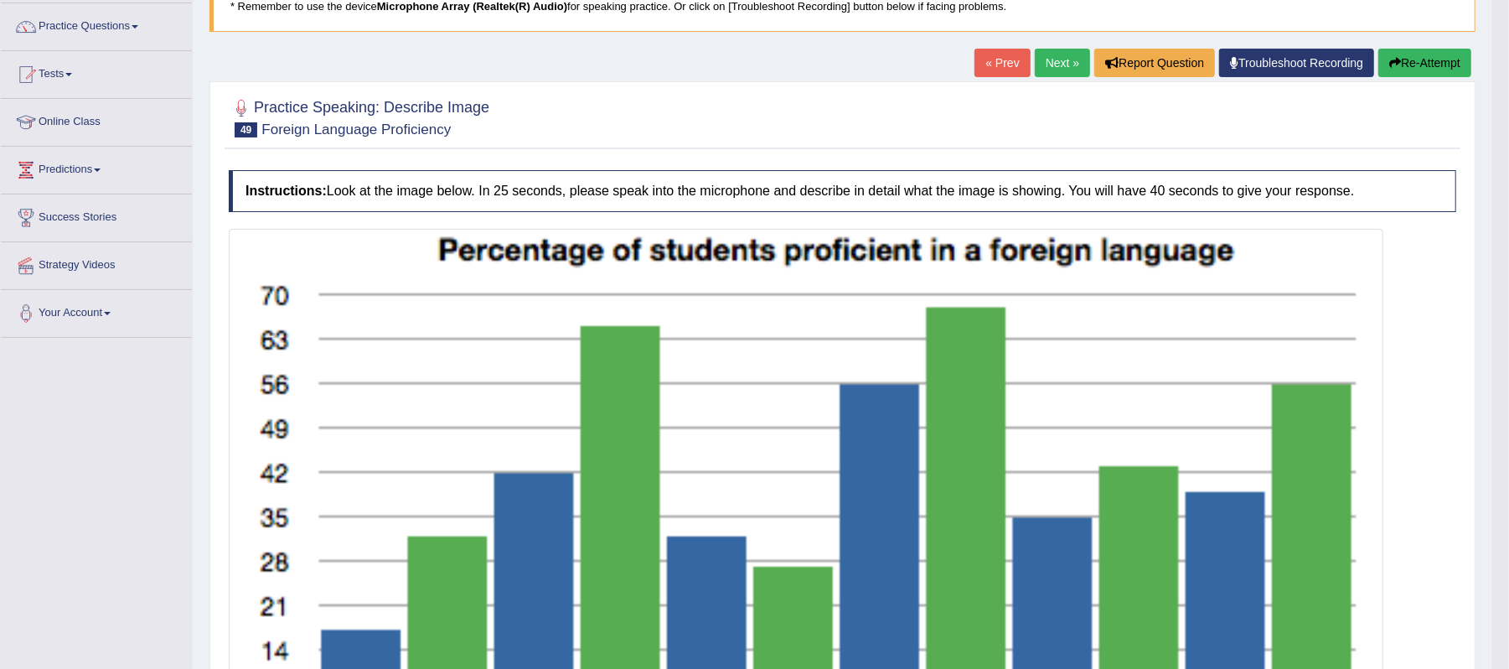
click at [1001, 60] on link "« Prev" at bounding box center [1002, 63] width 55 height 28
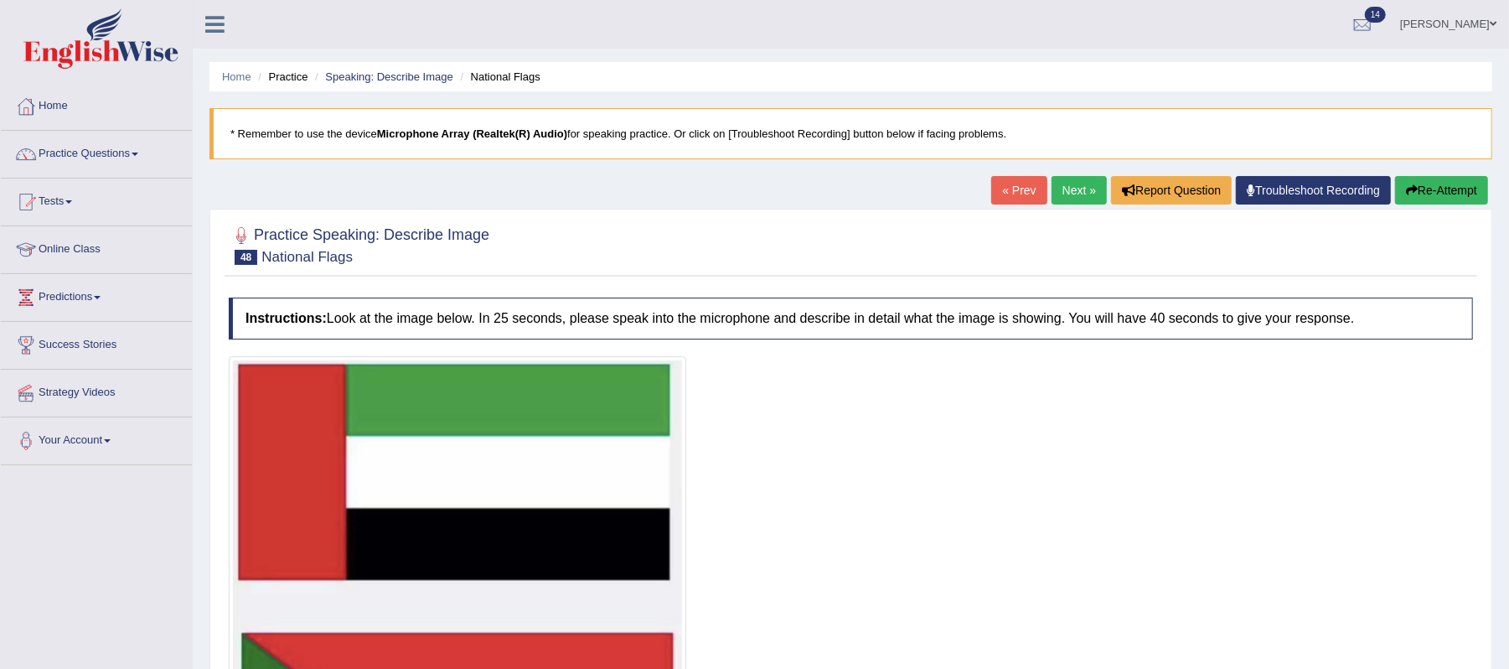
click at [1058, 186] on link "Next »" at bounding box center [1079, 190] width 55 height 28
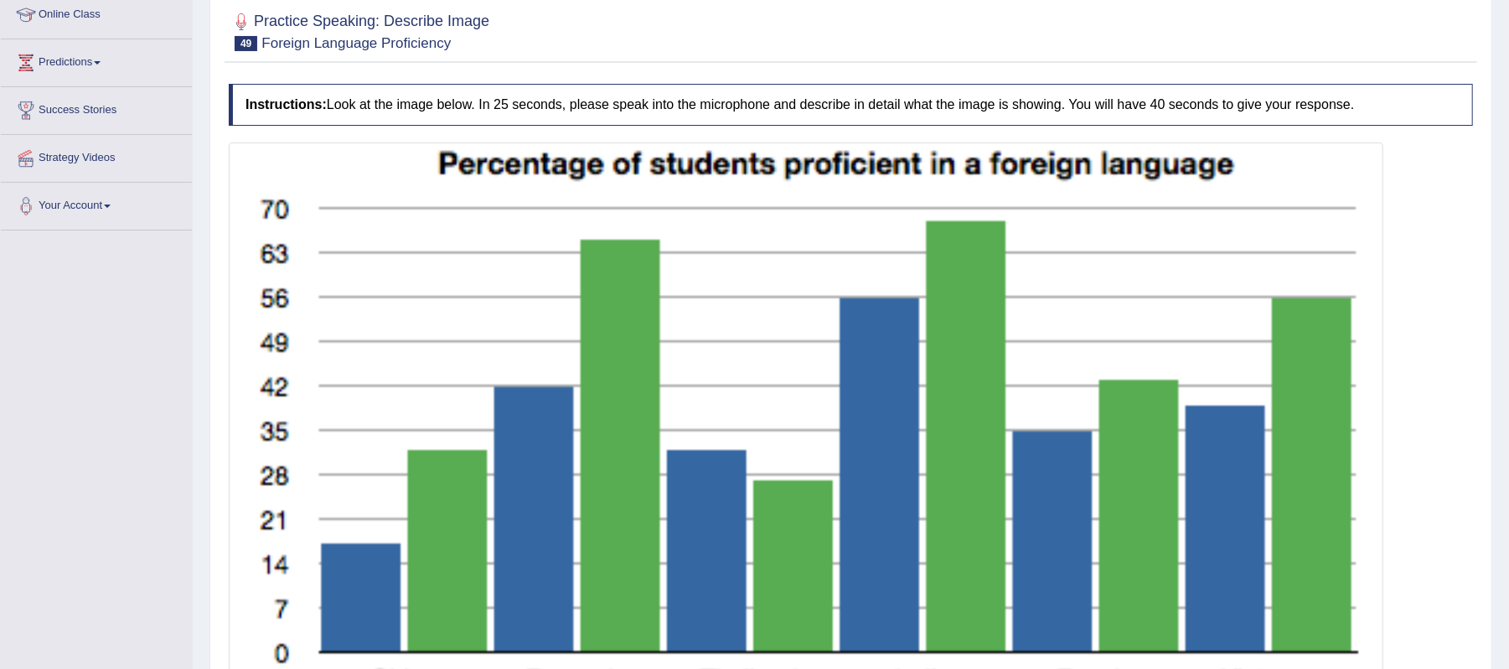
scroll to position [335, 0]
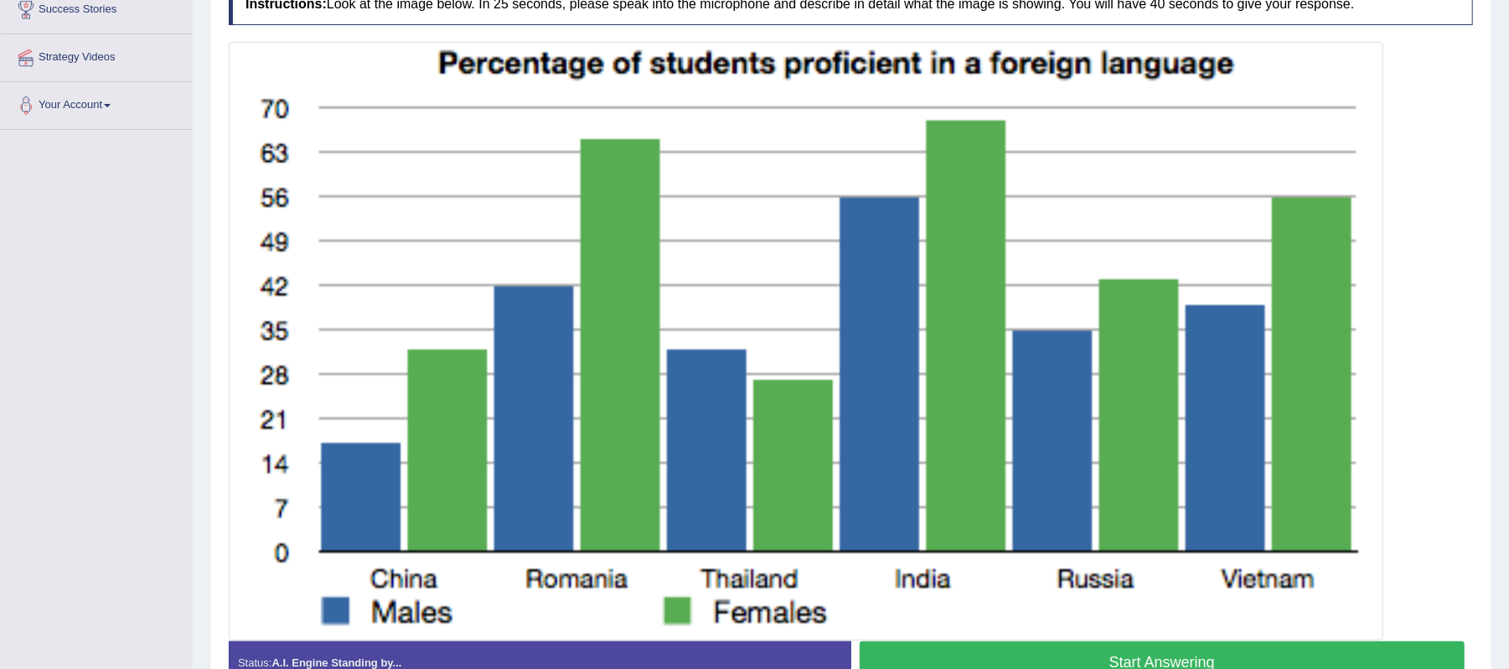
click at [1174, 655] on button "Start Answering" at bounding box center [1163, 662] width 606 height 43
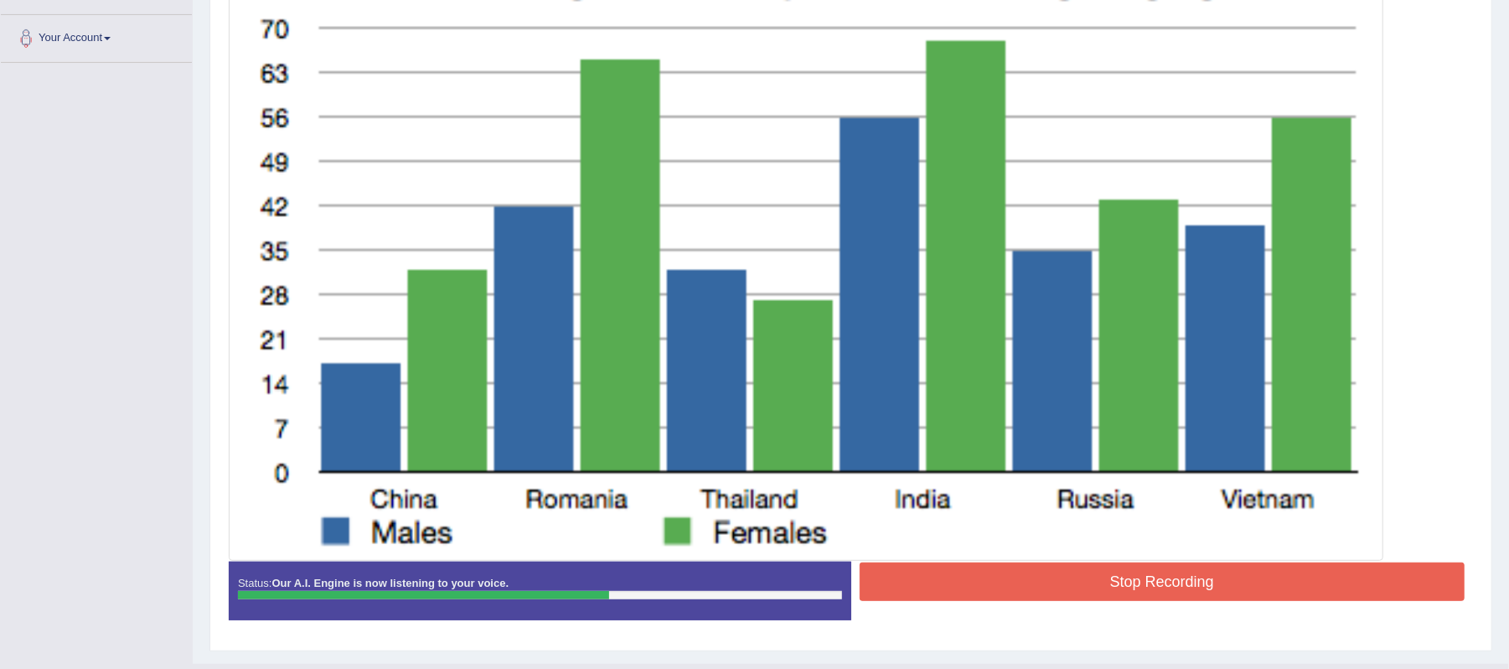
scroll to position [442, 0]
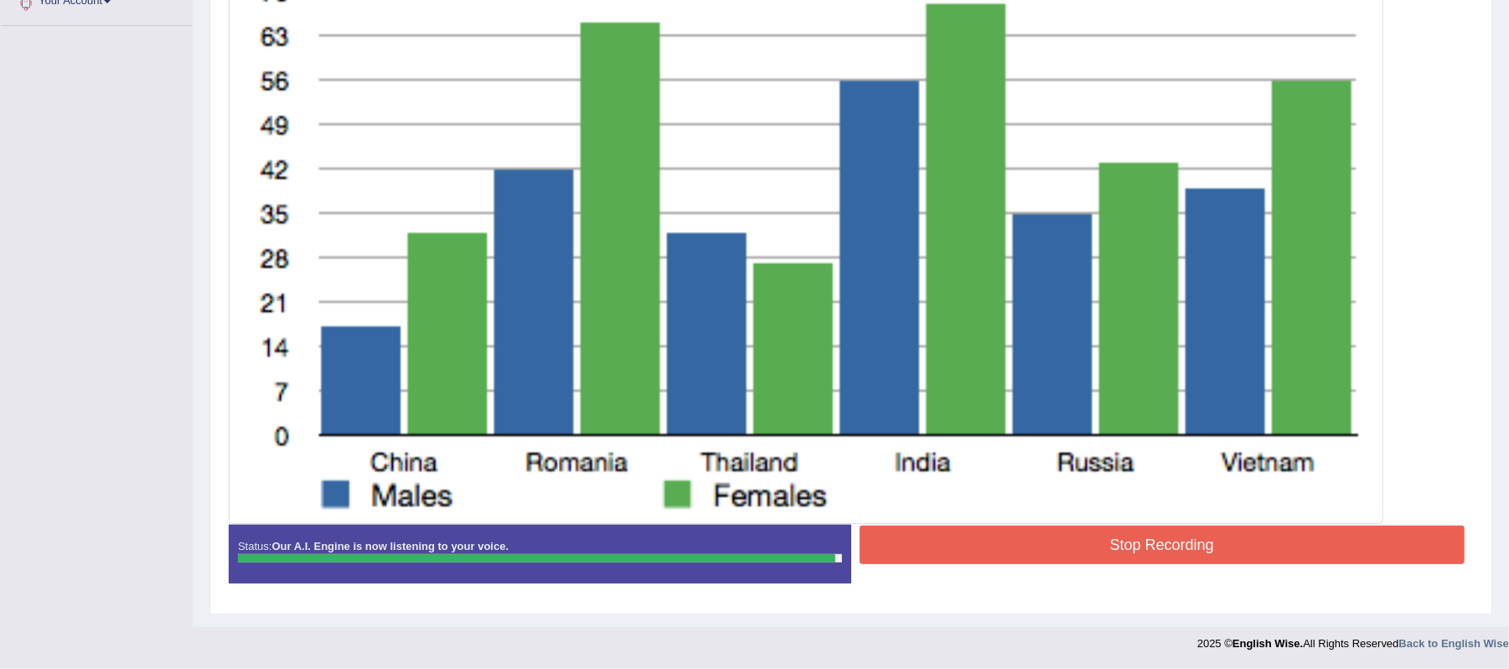
click at [1204, 546] on button "Stop Recording" at bounding box center [1163, 544] width 606 height 39
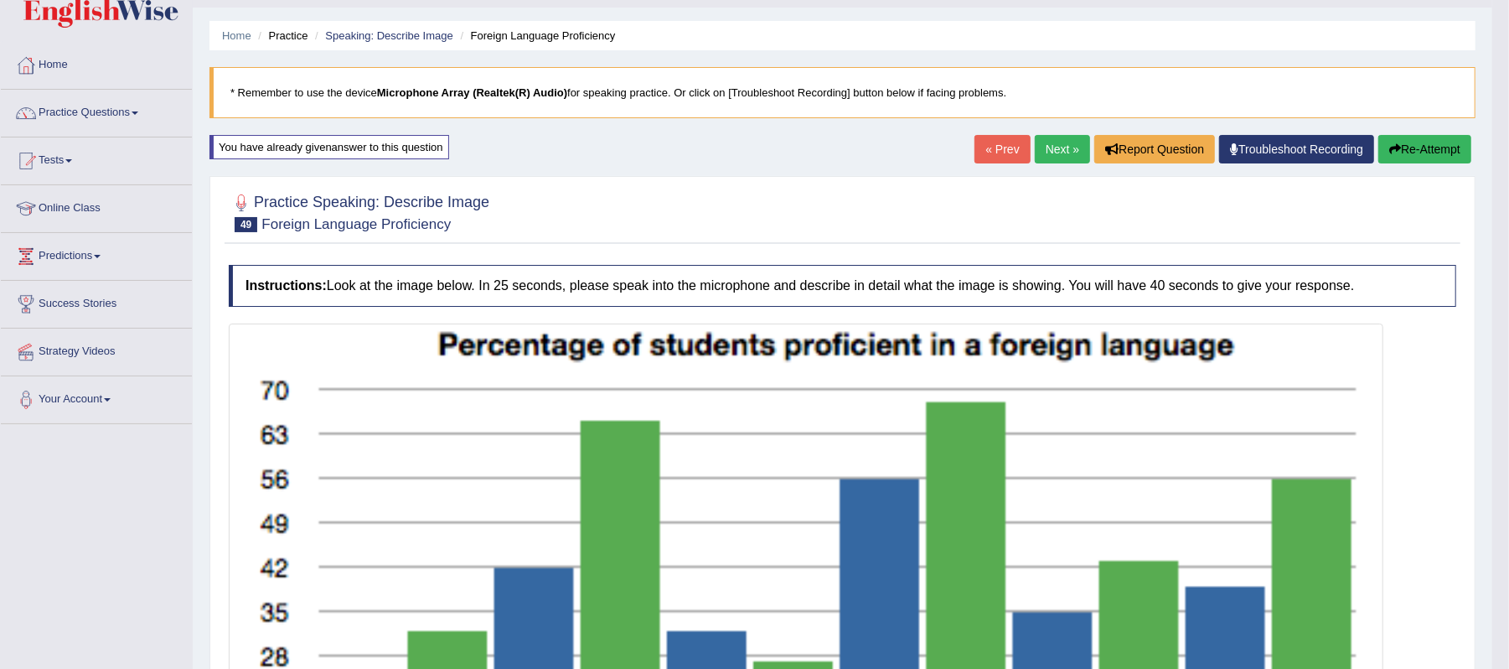
scroll to position [0, 0]
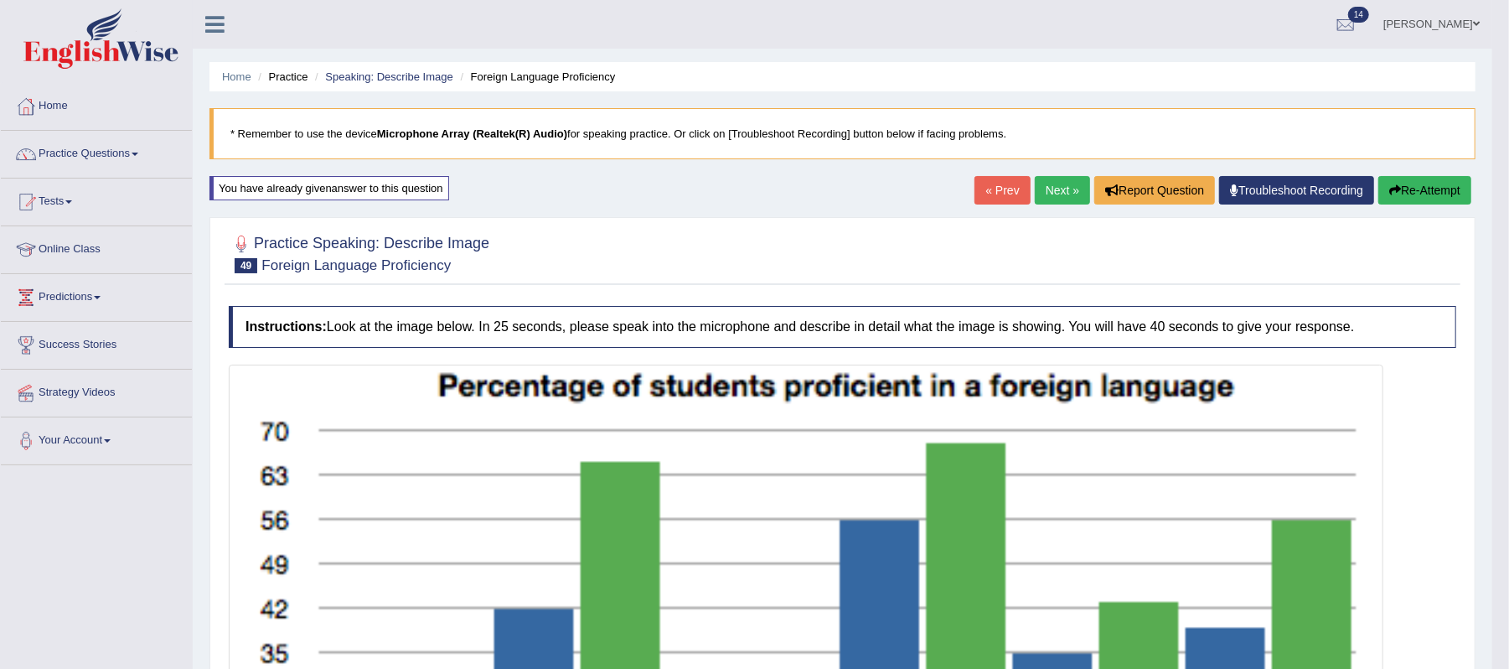
click at [1053, 198] on link "Next »" at bounding box center [1062, 190] width 55 height 28
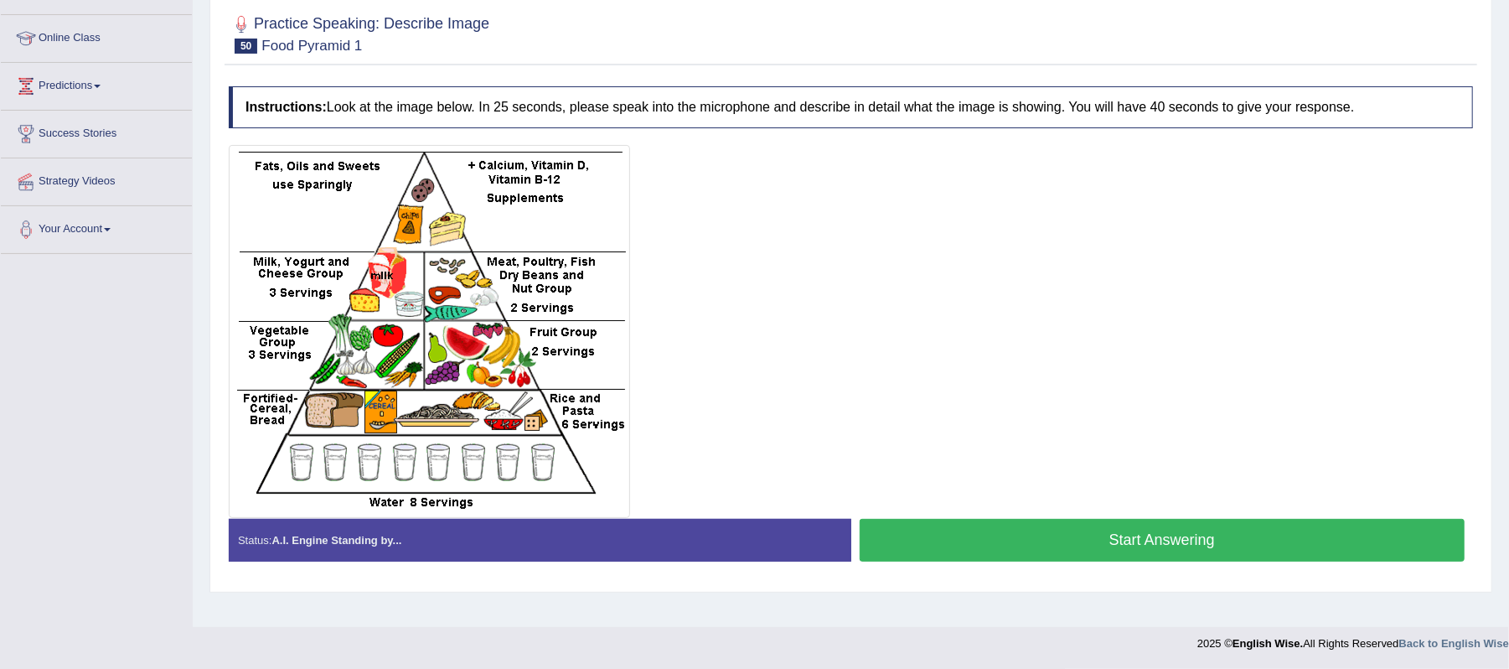
click at [1113, 544] on button "Start Answering" at bounding box center [1163, 540] width 606 height 43
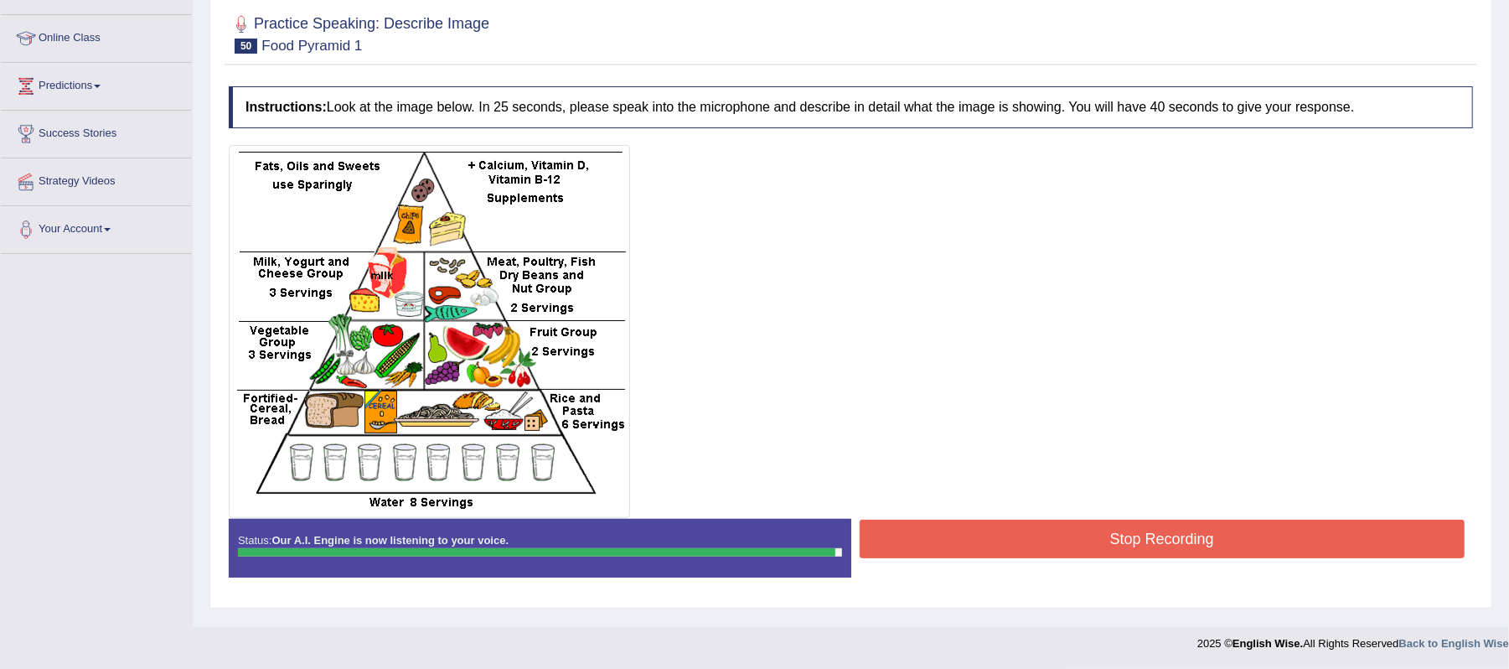
click at [1027, 545] on button "Stop Recording" at bounding box center [1163, 539] width 606 height 39
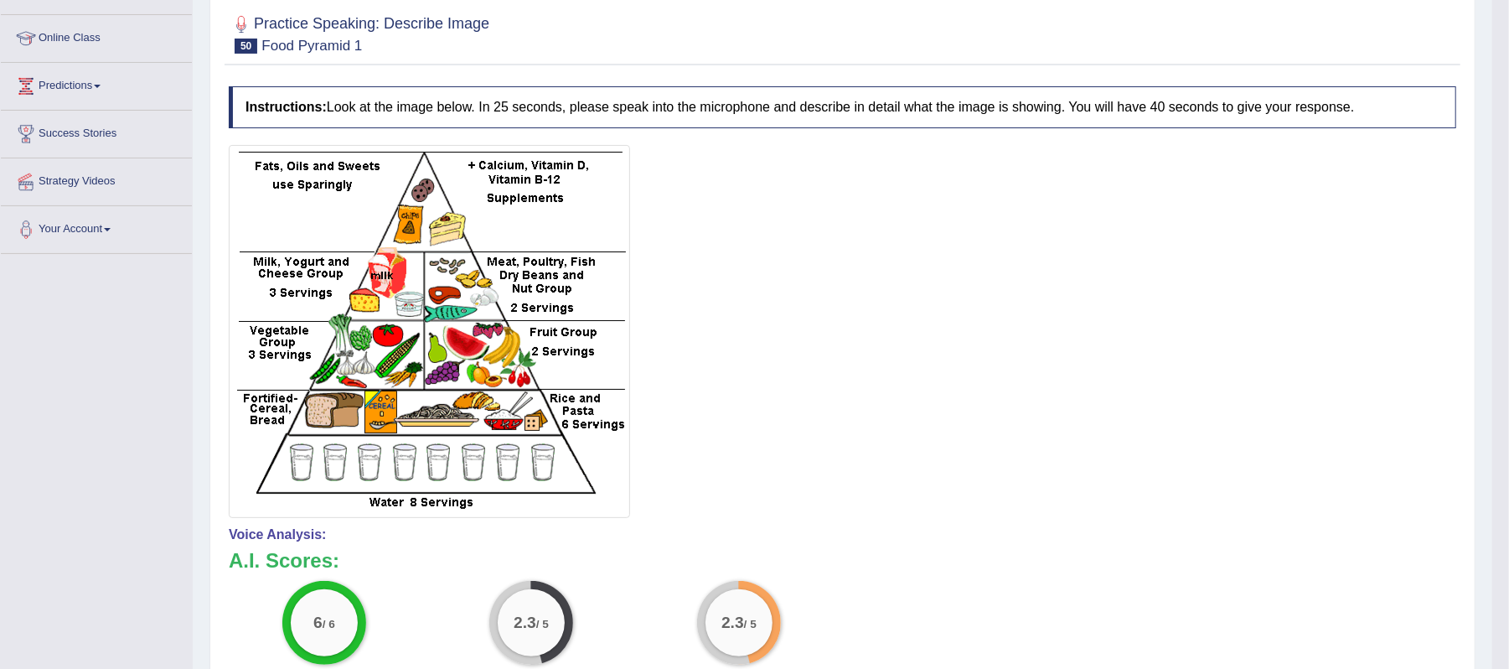
scroll to position [99, 0]
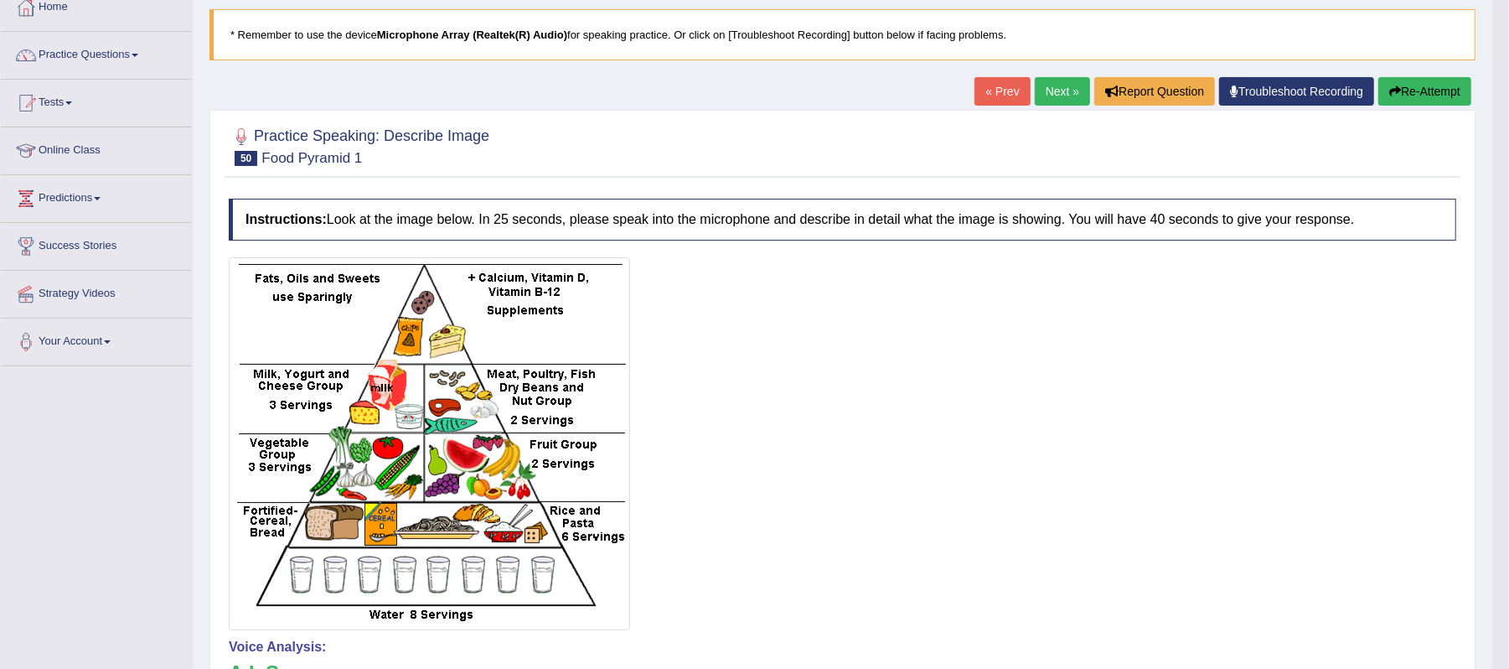
click at [1064, 88] on link "Next »" at bounding box center [1062, 91] width 55 height 28
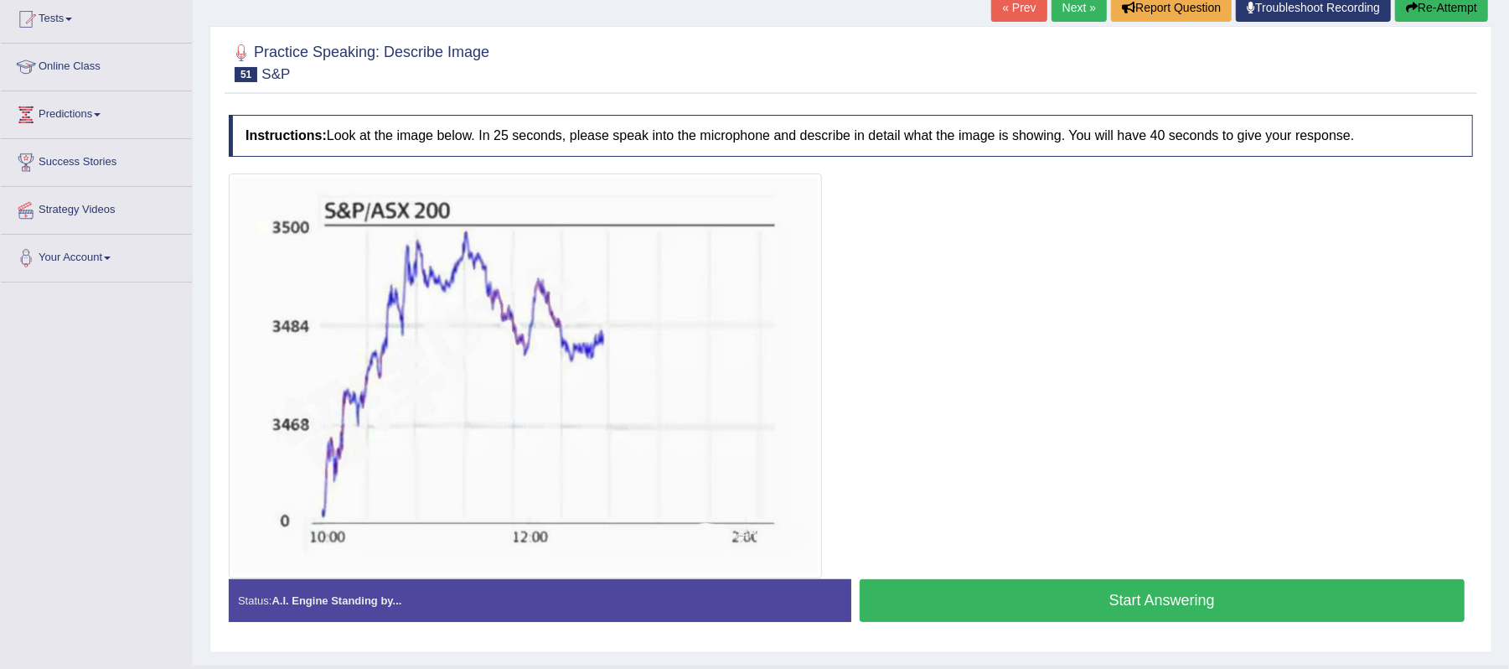
scroll to position [223, 0]
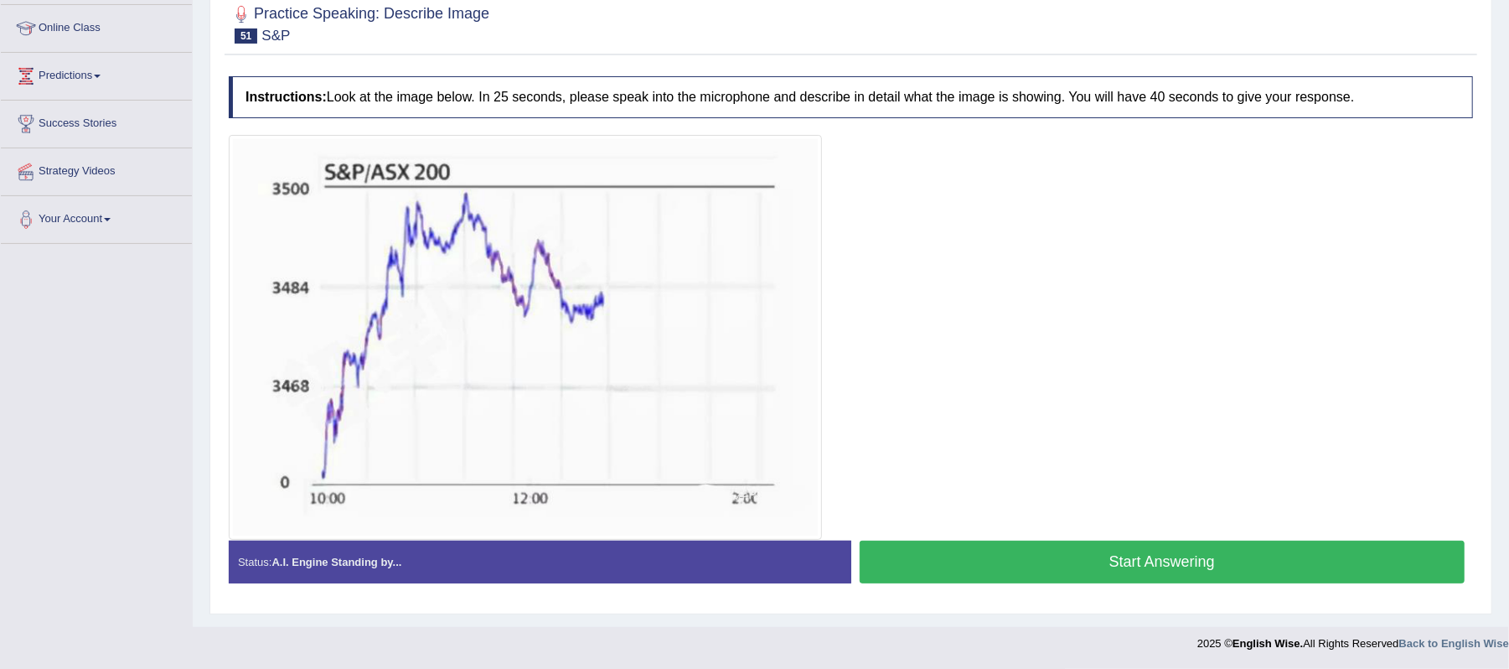
click at [1143, 557] on button "Start Answering" at bounding box center [1163, 562] width 606 height 43
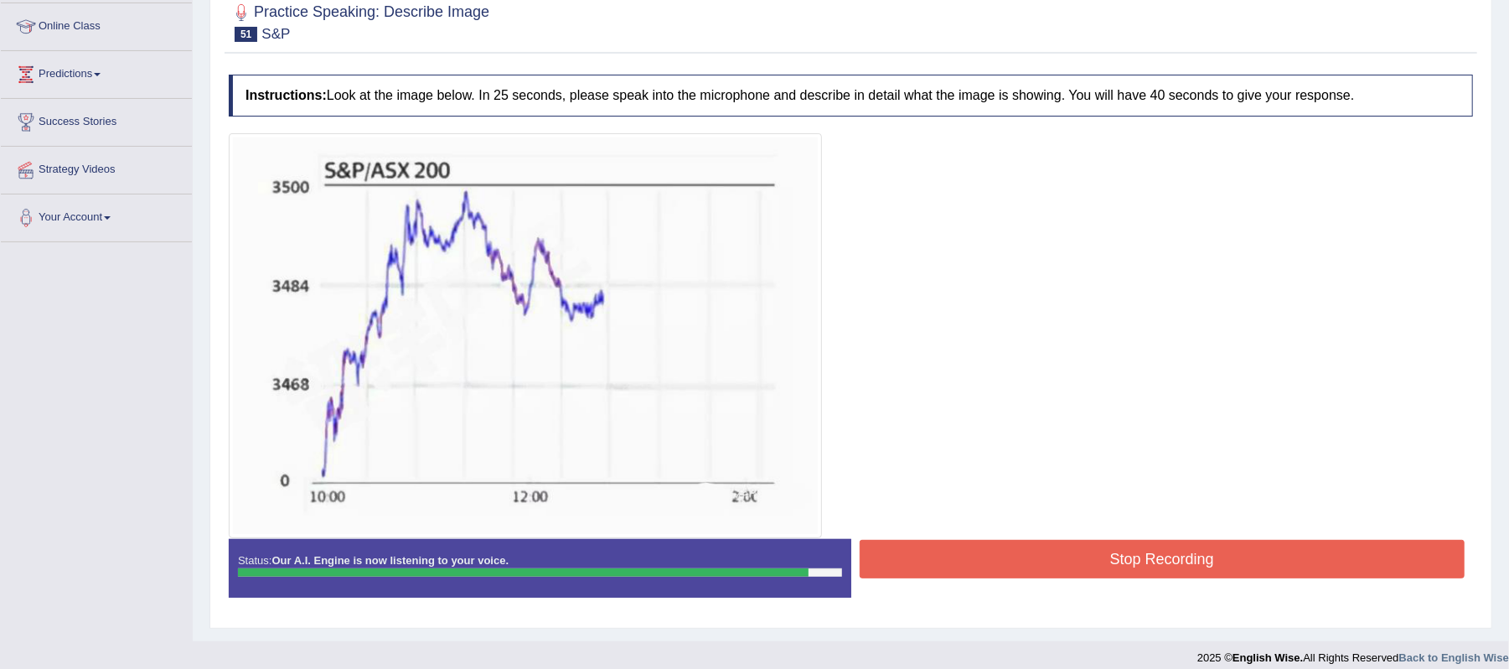
click at [1160, 565] on button "Stop Recording" at bounding box center [1163, 559] width 606 height 39
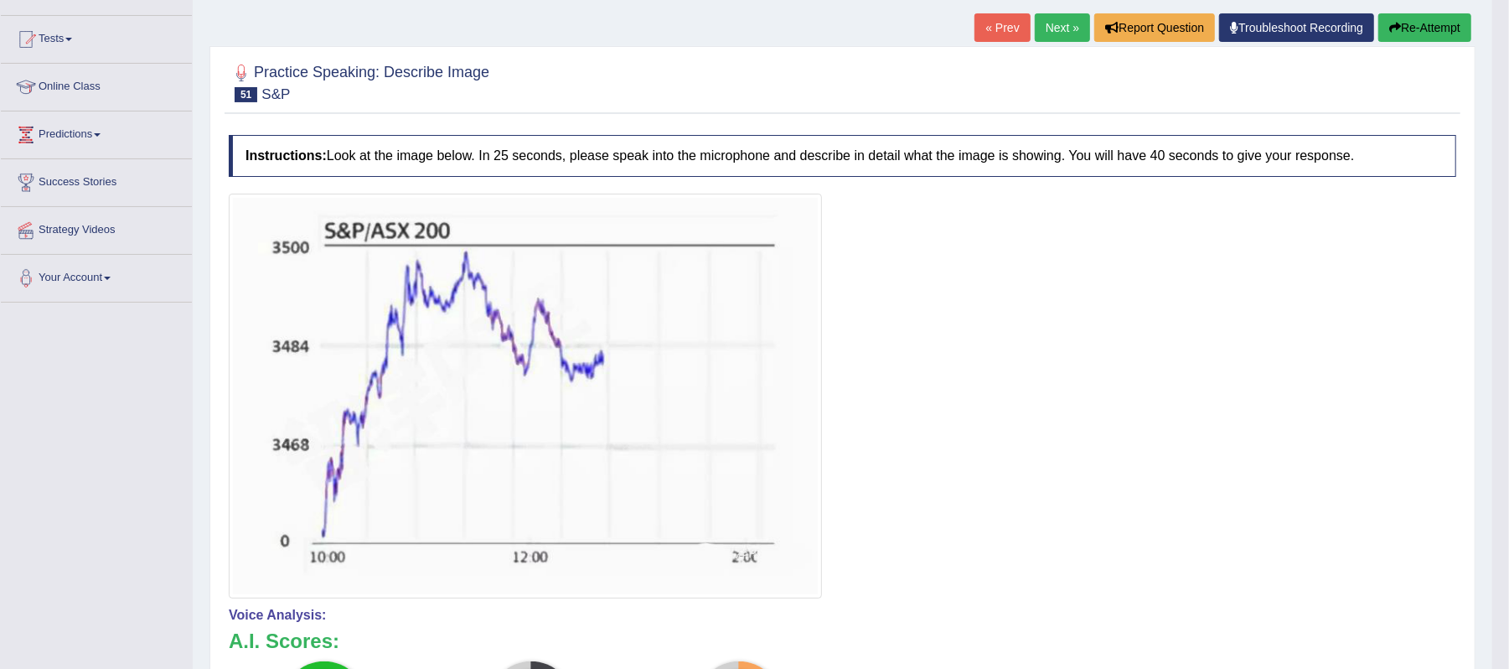
scroll to position [111, 0]
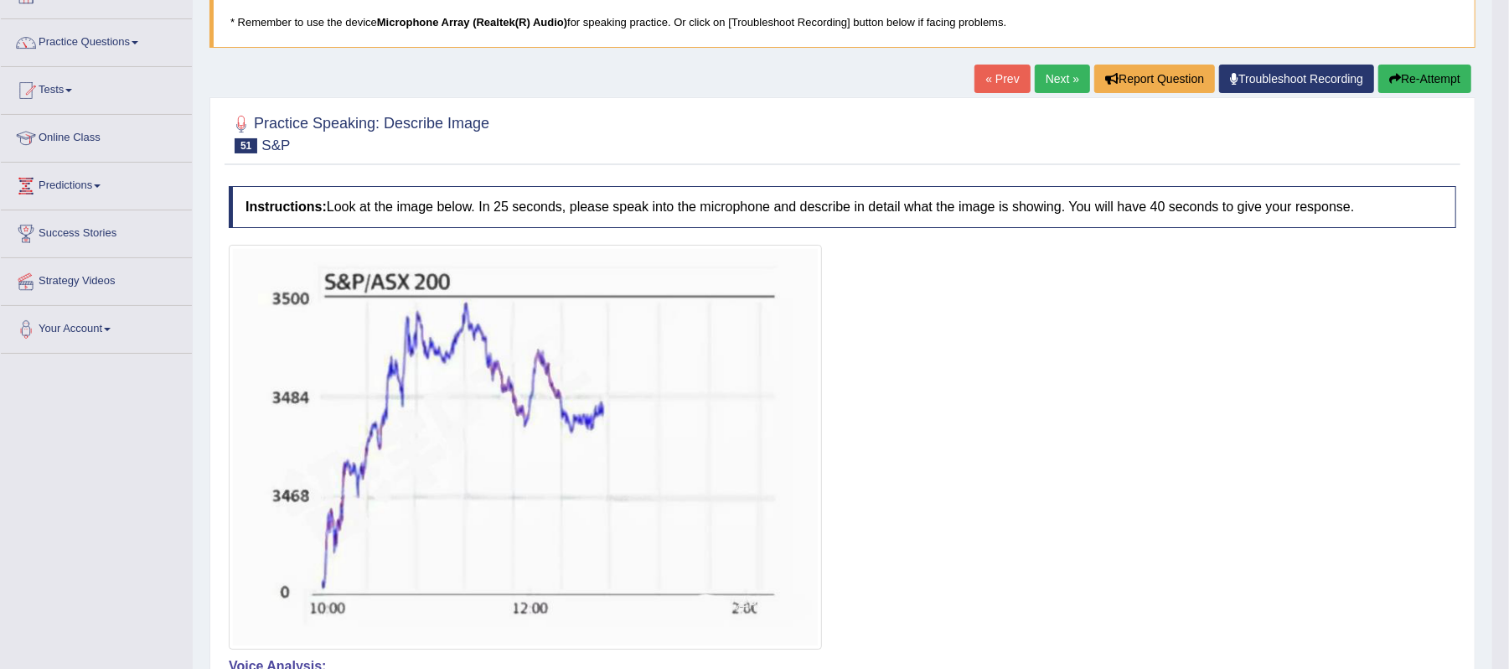
click at [872, 411] on div at bounding box center [843, 447] width 1228 height 405
click at [1040, 77] on link "Next »" at bounding box center [1062, 79] width 55 height 28
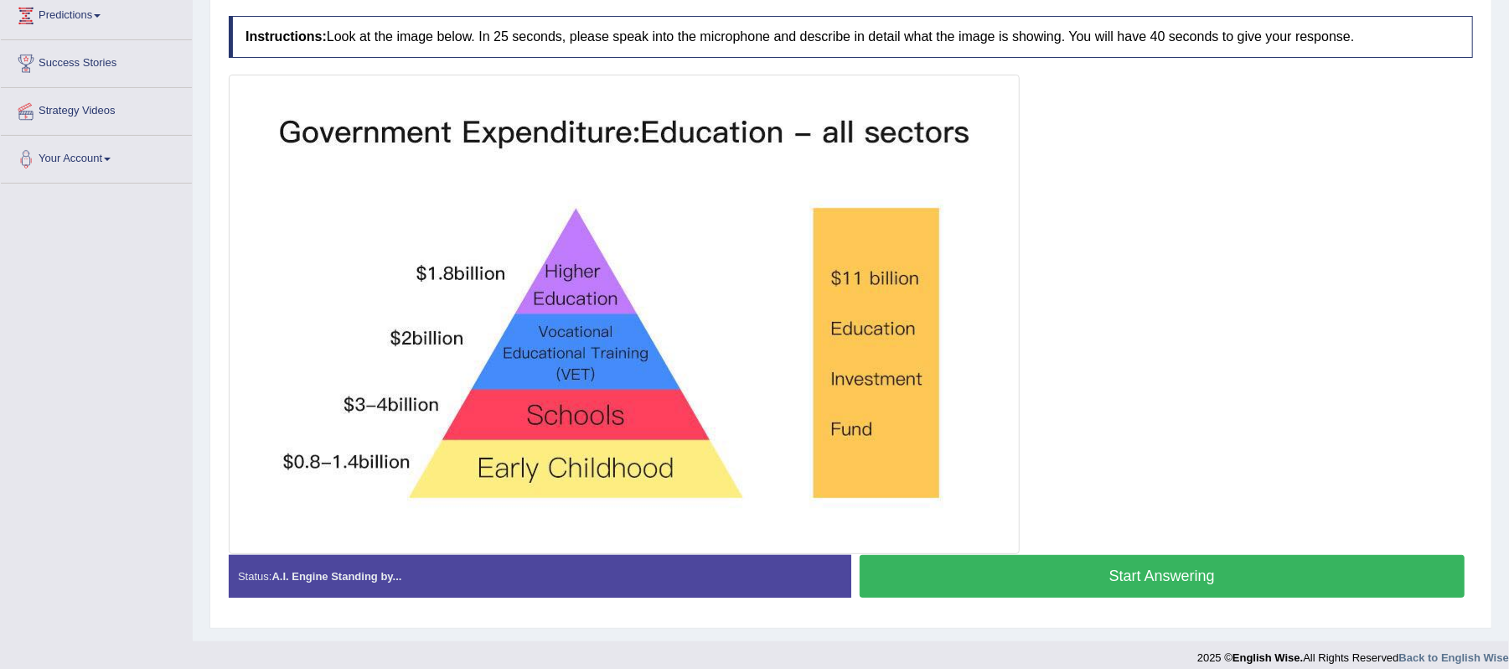
scroll to position [299, 0]
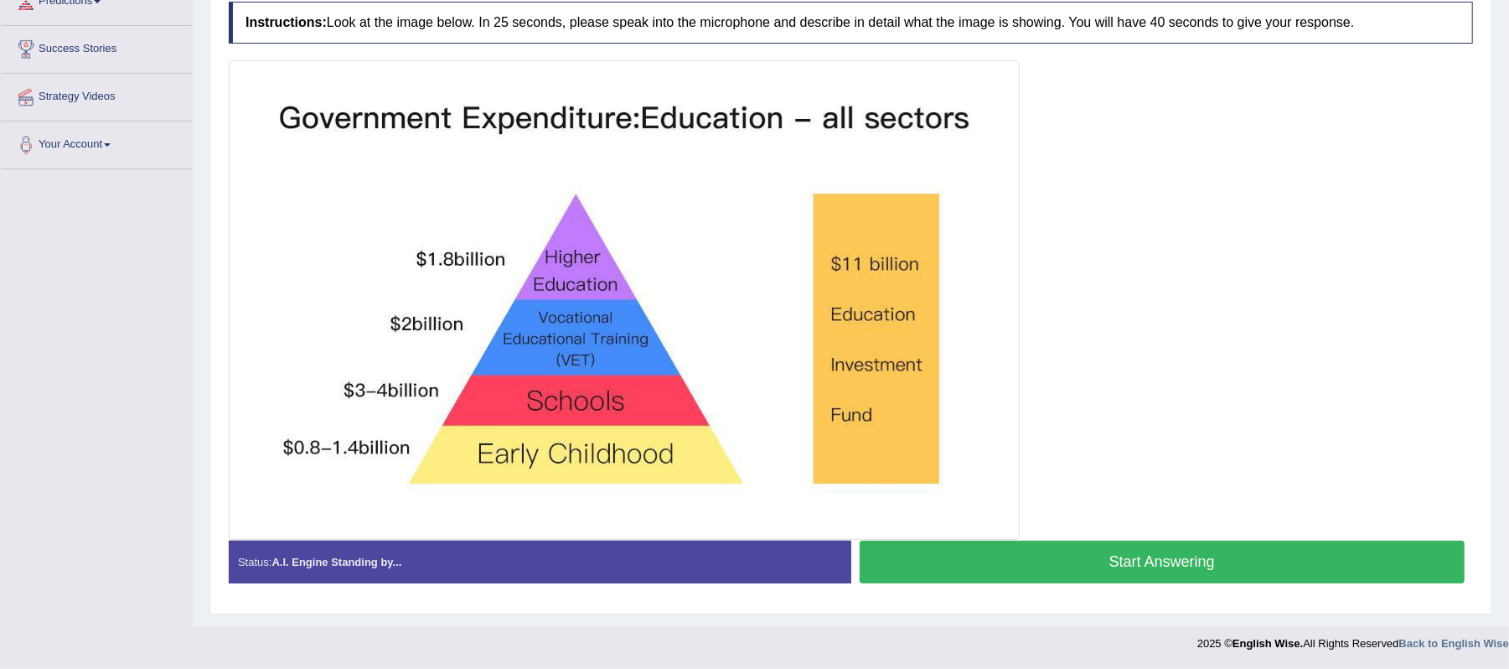
click at [987, 373] on html "Toggle navigation Home Practice Questions Speaking Practice Read Aloud Repeat S…" at bounding box center [754, 38] width 1509 height 669
click at [1195, 605] on div "Practice Speaking: Describe Image 52 Government Expenditure Instructions: Look …" at bounding box center [850, 263] width 1283 height 701
